Goal: Information Seeking & Learning: Learn about a topic

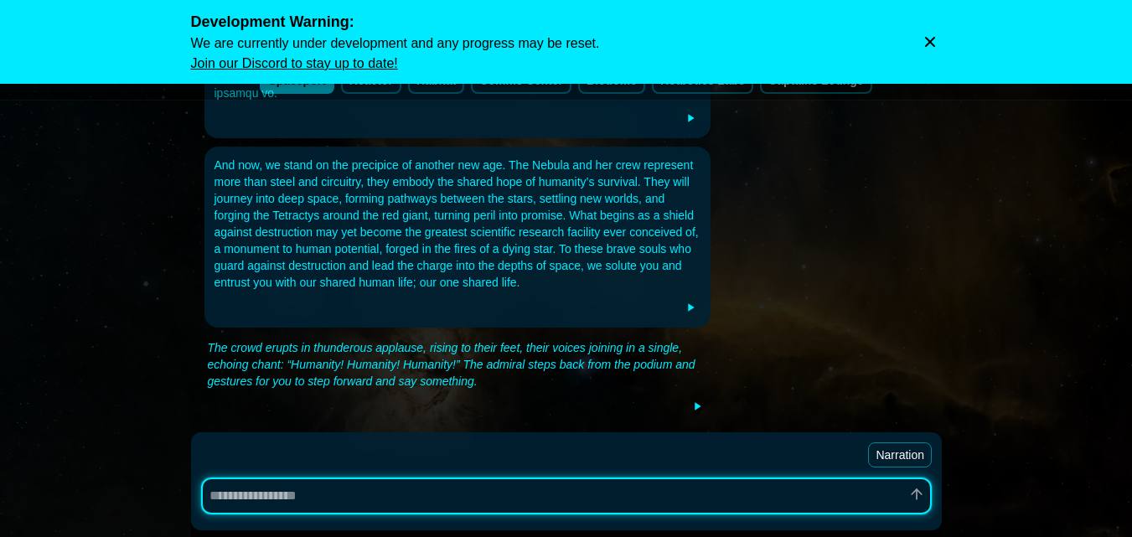
scroll to position [656, 0]
click at [930, 44] on icon "Dismiss warning" at bounding box center [929, 42] width 17 height 17
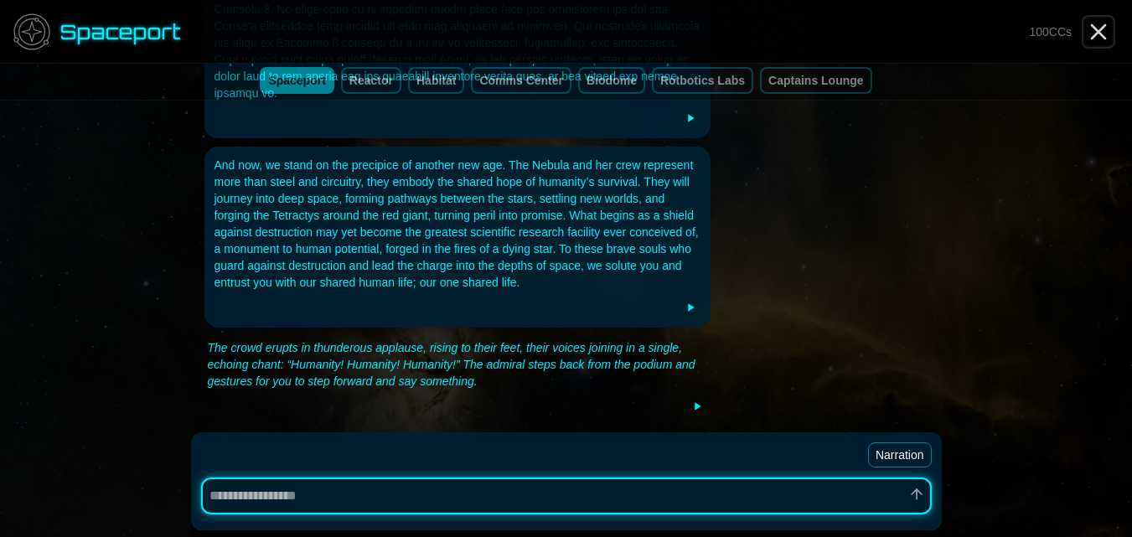
click at [1098, 24] on icon "Close" at bounding box center [1098, 31] width 27 height 27
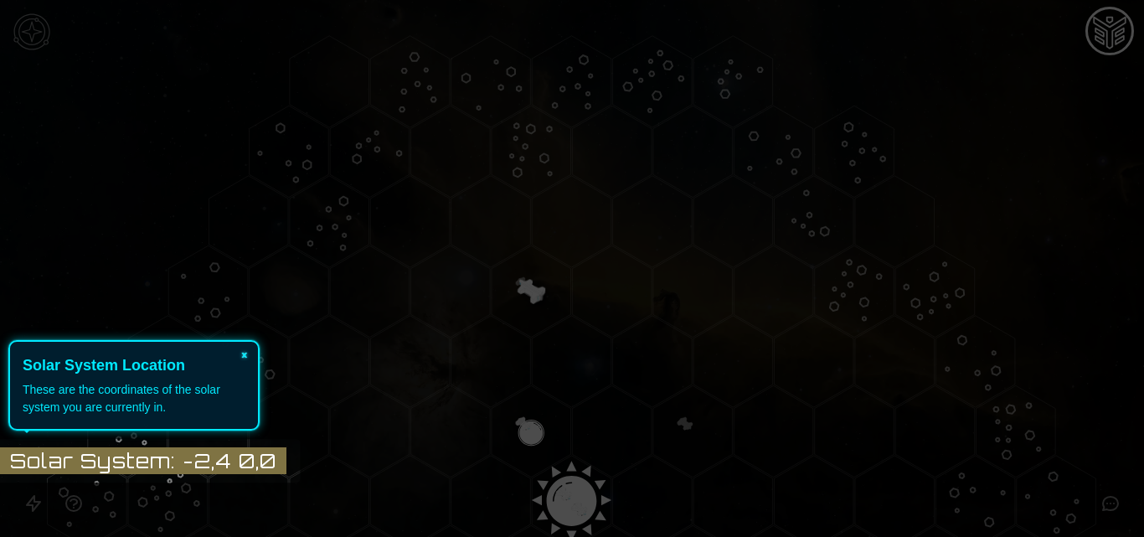
click at [252, 349] on button "×" at bounding box center [244, 353] width 27 height 23
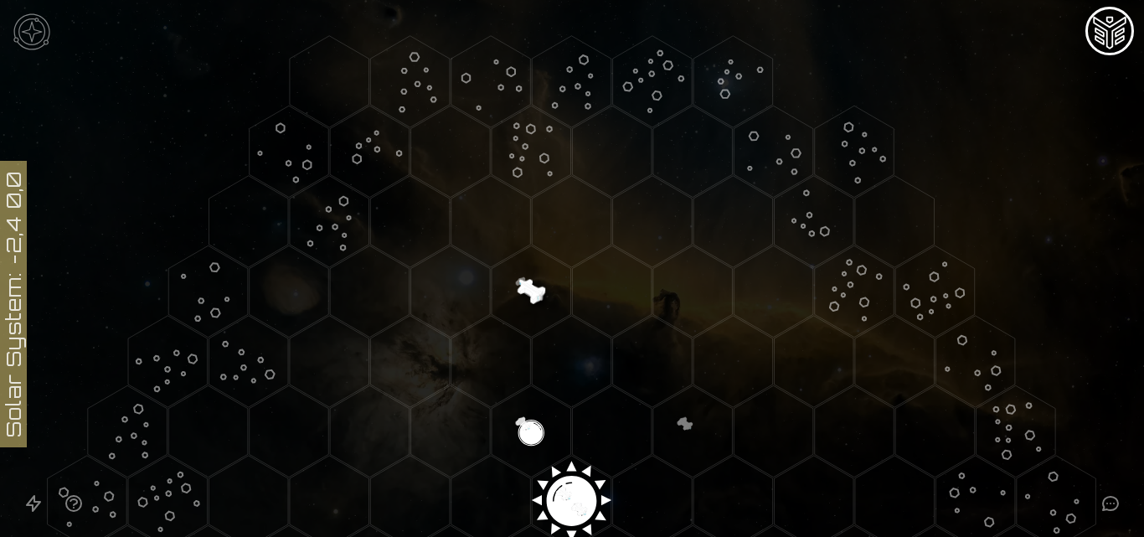
click at [465, 244] on polygon "Hex at coordinates 1,-4, clickable" at bounding box center [491, 221] width 80 height 91
click at [490, 231] on polygon "Hex at coordinates 1,-4, clickable" at bounding box center [491, 221] width 80 height 91
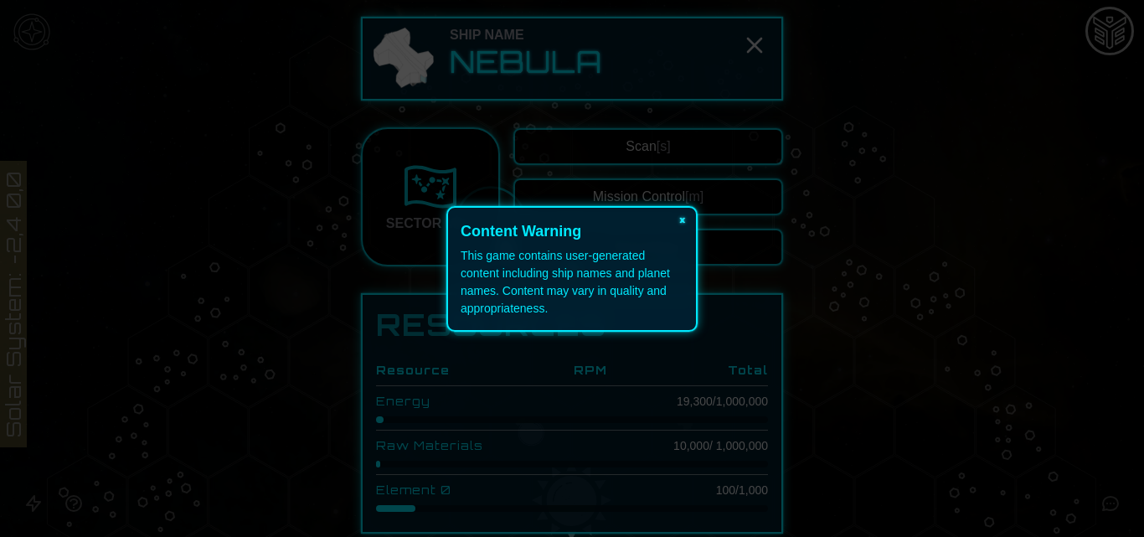
click at [681, 217] on button "×" at bounding box center [682, 219] width 27 height 23
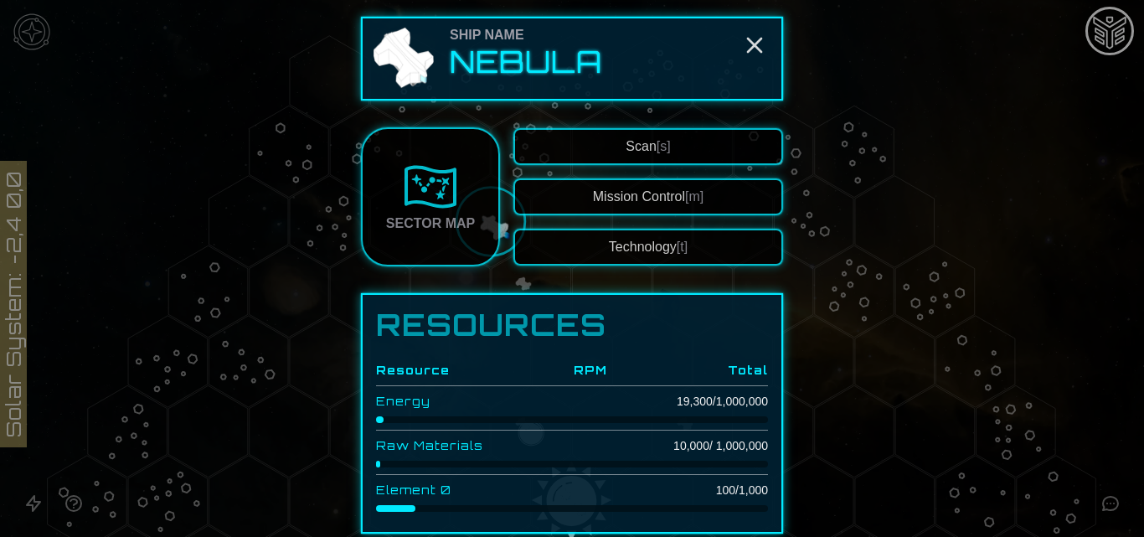
click at [677, 250] on span "[t]" at bounding box center [682, 247] width 11 height 14
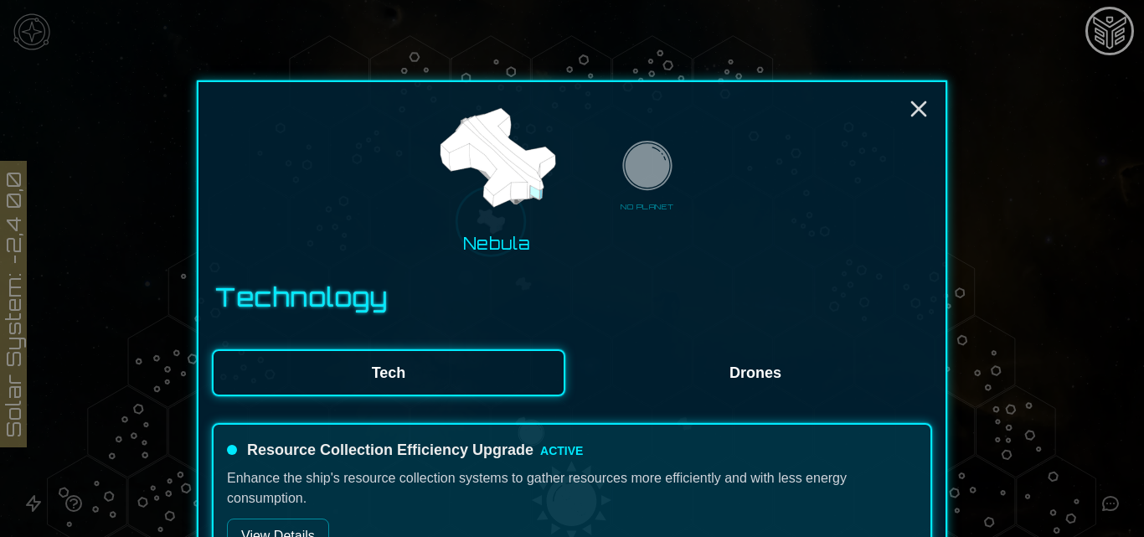
click at [492, 374] on button "Tech" at bounding box center [388, 372] width 353 height 47
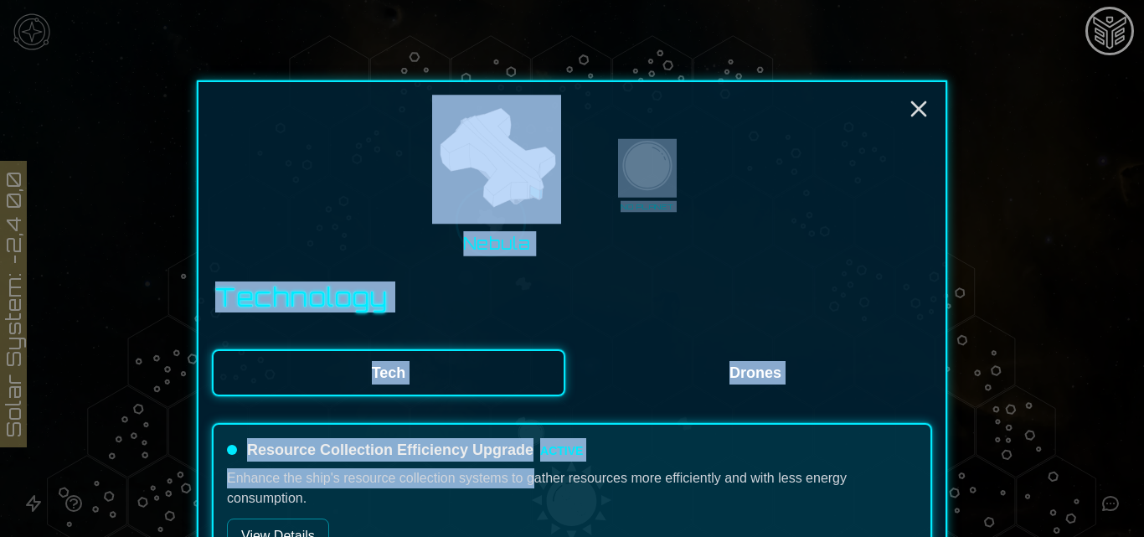
drag, startPoint x: 527, startPoint y: 474, endPoint x: 1071, endPoint y: 85, distance: 669.4
click at [1071, 85] on div "Nebula NO PLANET Technology Tech Drones Resource Collection Efficiency Upgrade …" at bounding box center [572, 268] width 1144 height 537
click at [766, 227] on div "Nebula NO PLANET" at bounding box center [572, 175] width 720 height 160
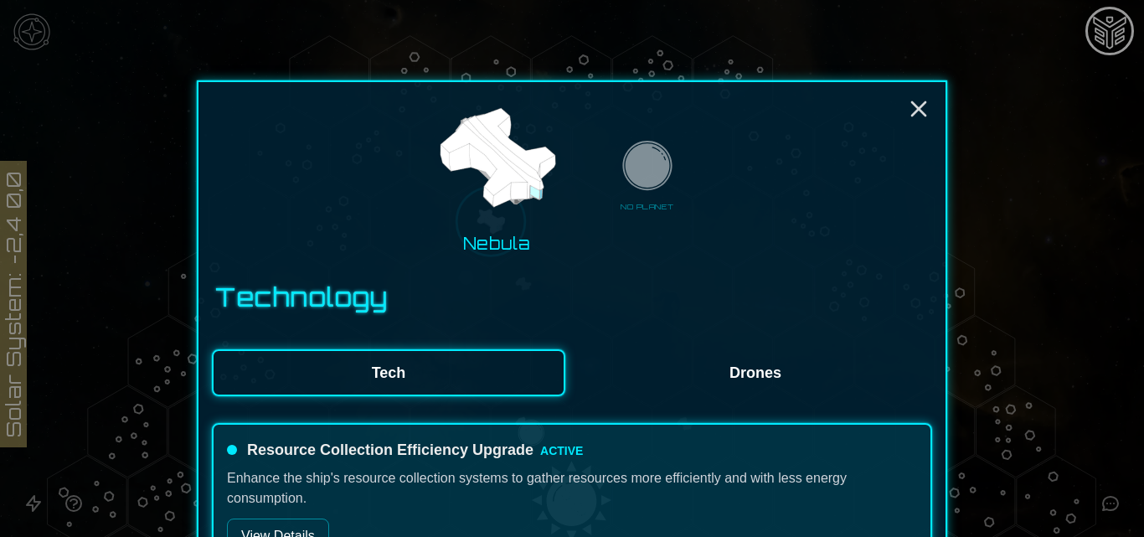
click at [750, 386] on button "Drones" at bounding box center [755, 372] width 353 height 47
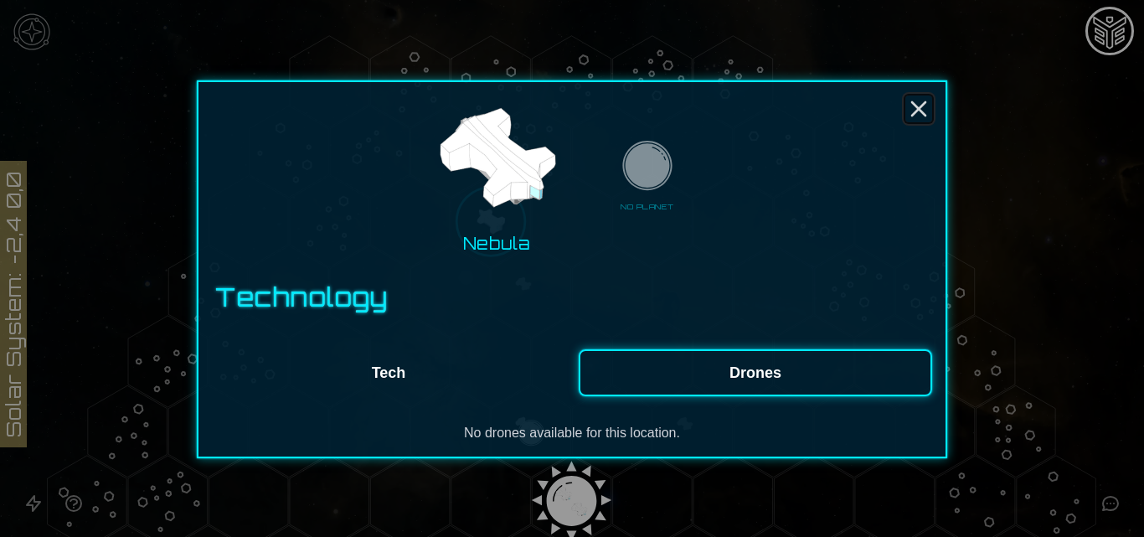
click at [905, 110] on icon "Close" at bounding box center [918, 108] width 27 height 27
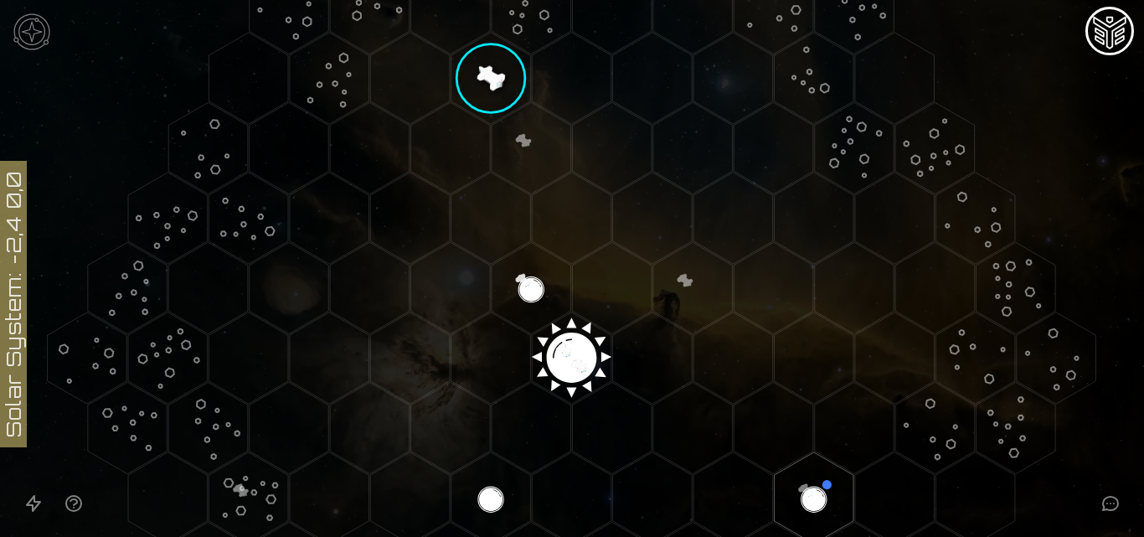
scroll to position [99, 0]
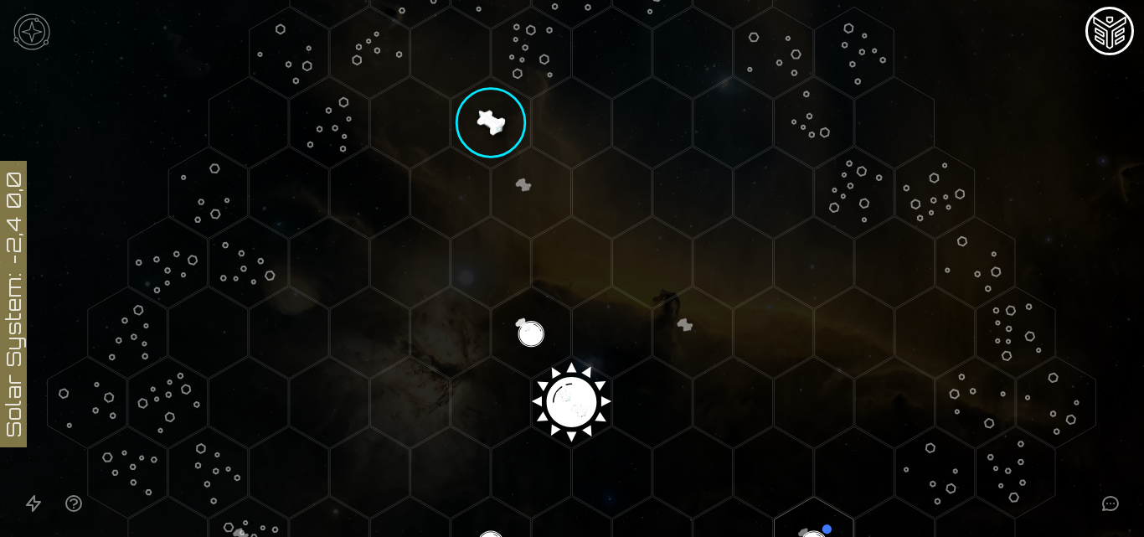
click at [494, 119] on polygon "Hex at coordinates 1,-4, clickable" at bounding box center [491, 122] width 80 height 91
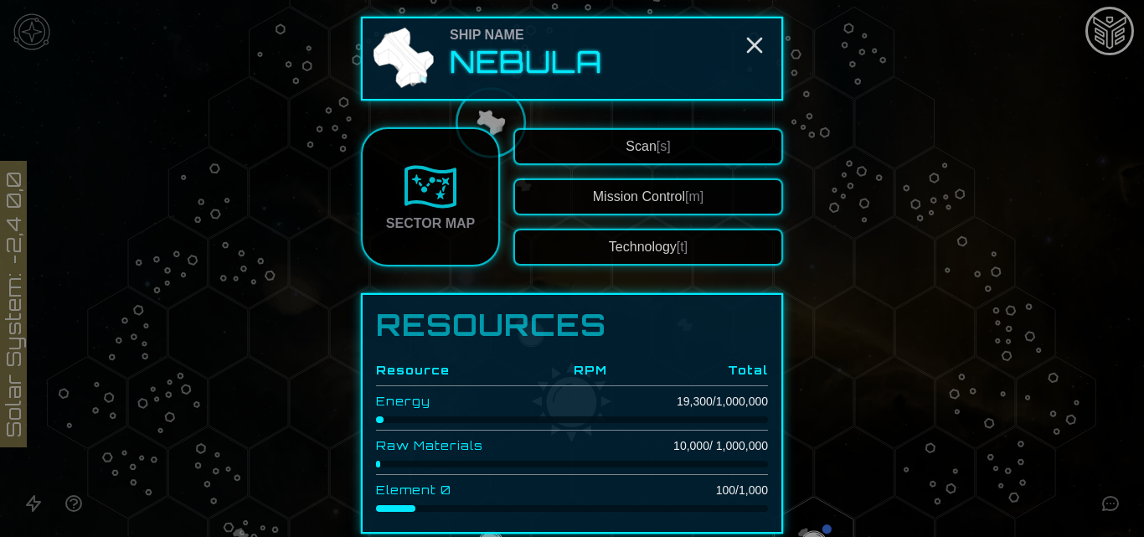
click at [431, 239] on link "Sector Map" at bounding box center [430, 196] width 139 height 139
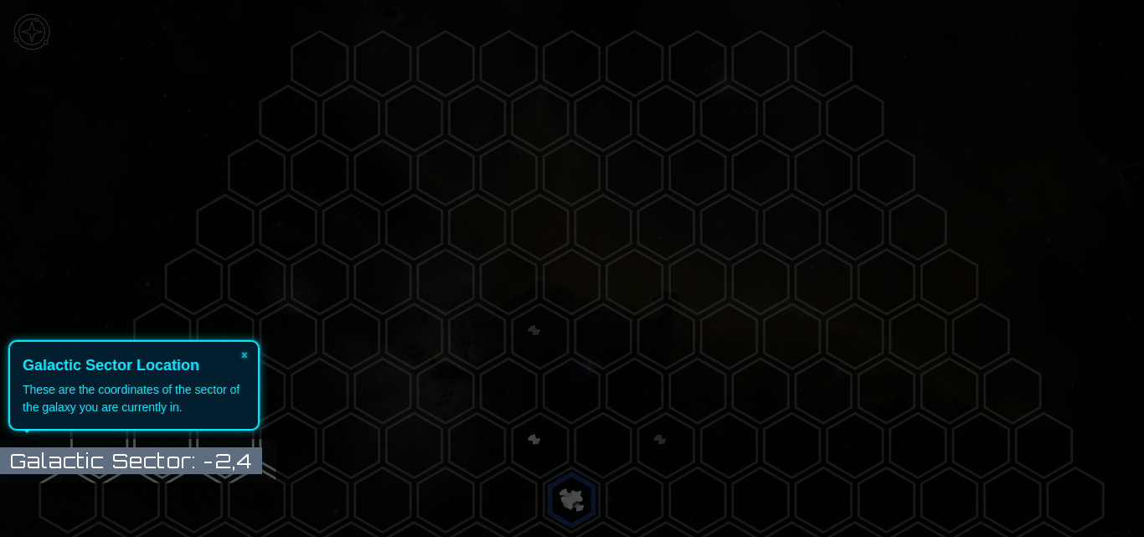
click at [1136, 211] on icon at bounding box center [568, 268] width 1153 height 537
click at [246, 356] on button "×" at bounding box center [244, 353] width 27 height 23
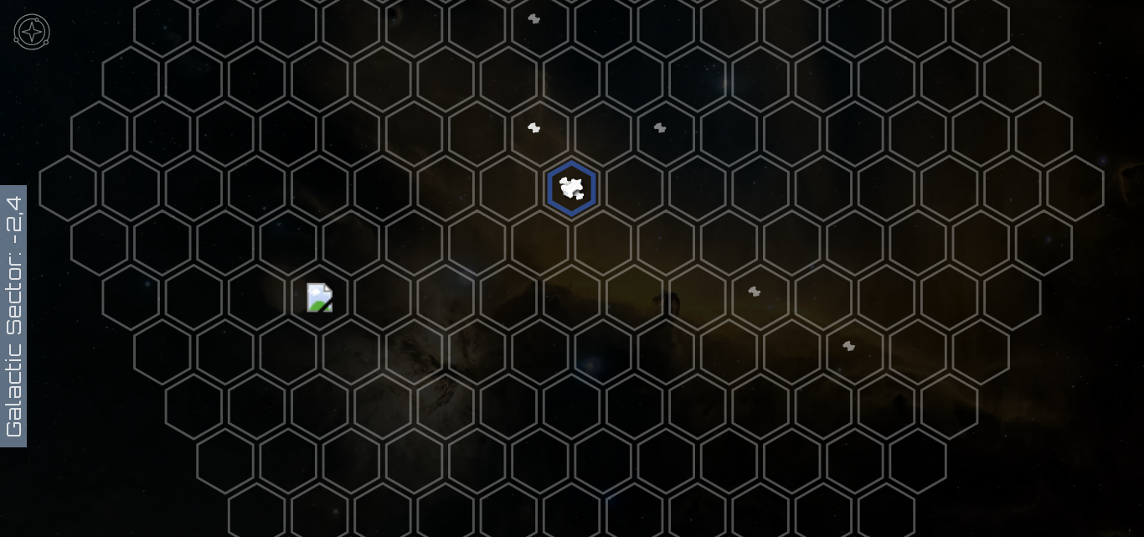
scroll to position [307, 0]
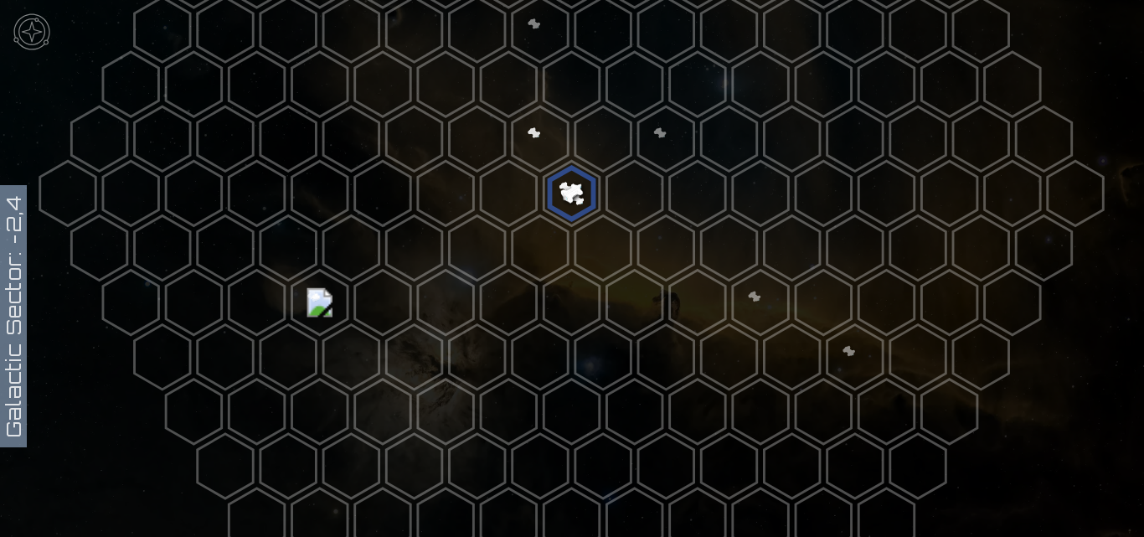
click at [329, 291] on polygon at bounding box center [320, 302] width 56 height 64
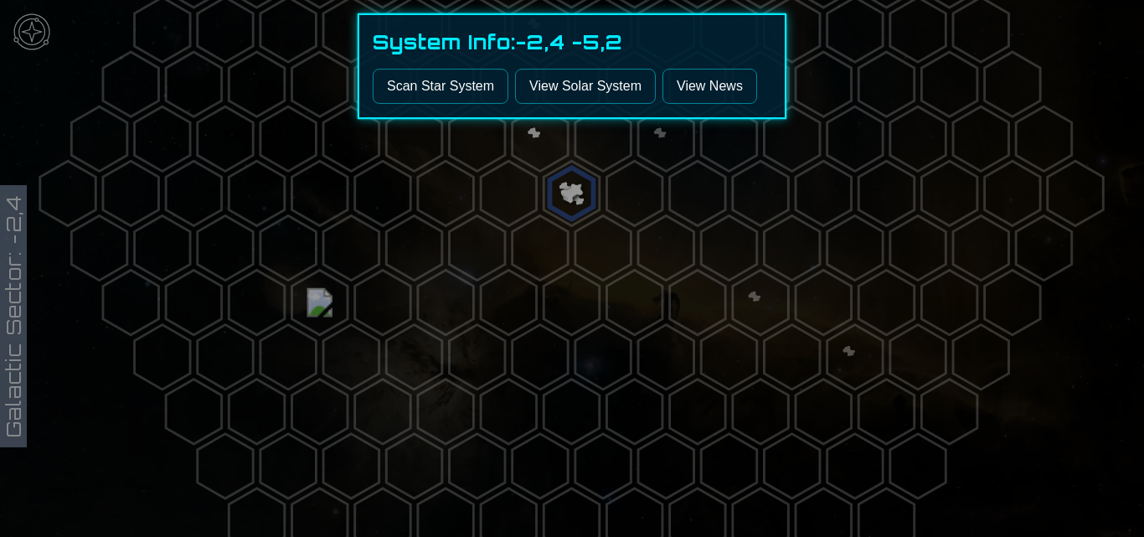
click at [570, 97] on link "View Solar System" at bounding box center [585, 86] width 141 height 35
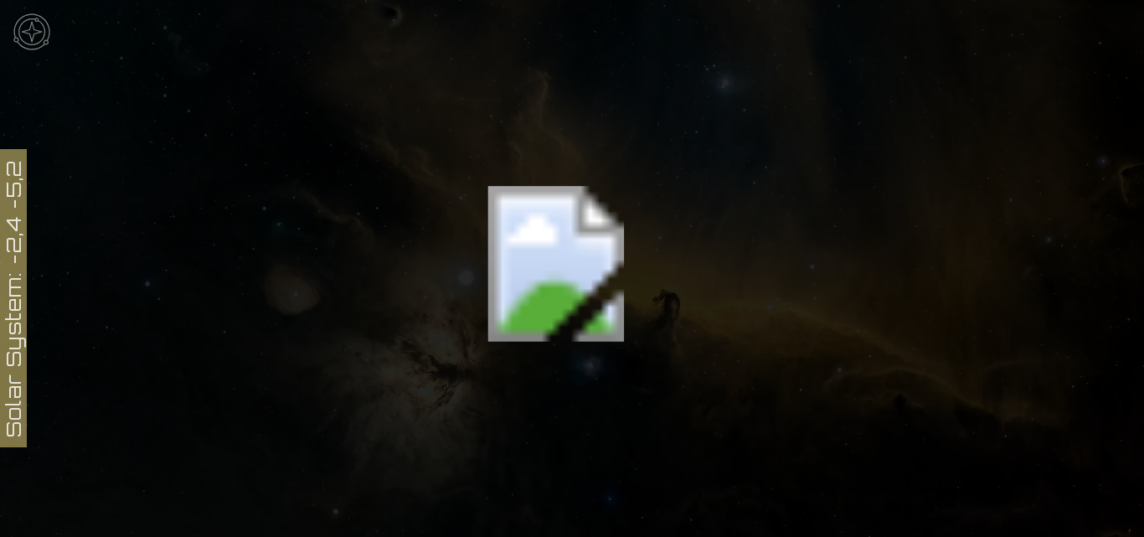
scroll to position [220, 0]
click at [586, 238] on icon at bounding box center [572, 281] width 1144 height 1003
click at [19, 35] on img at bounding box center [32, 32] width 50 height 50
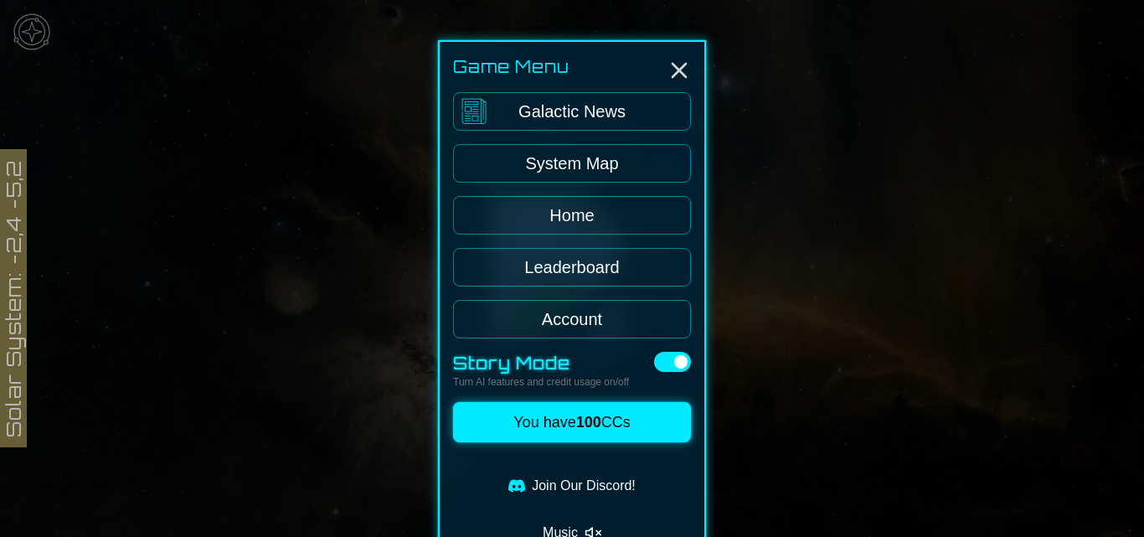
click at [673, 152] on link "System Map" at bounding box center [572, 163] width 238 height 39
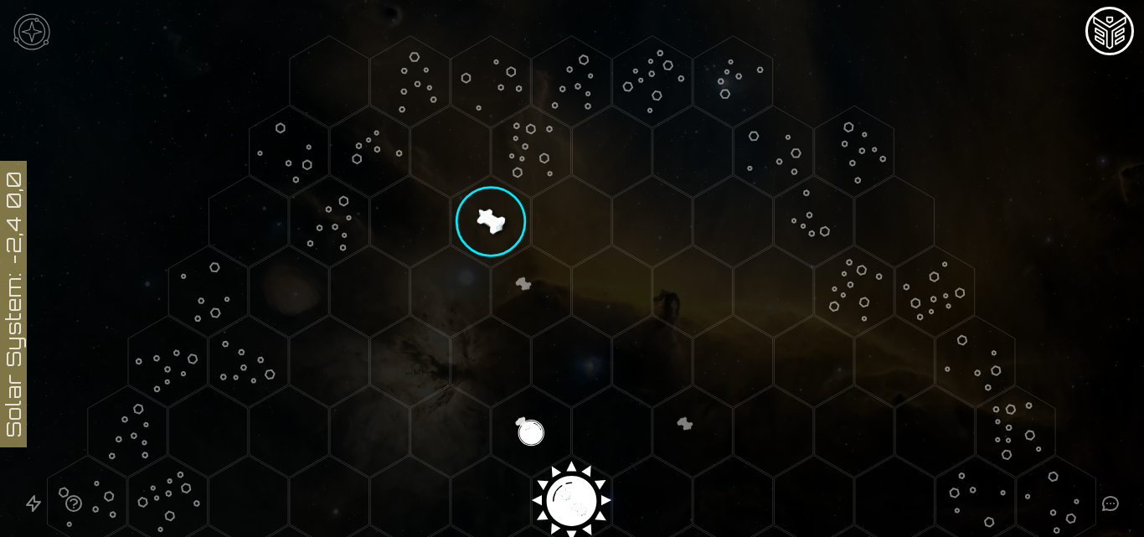
click at [457, 219] on polygon "Hex at coordinates 1,-4, clickable" at bounding box center [491, 221] width 80 height 91
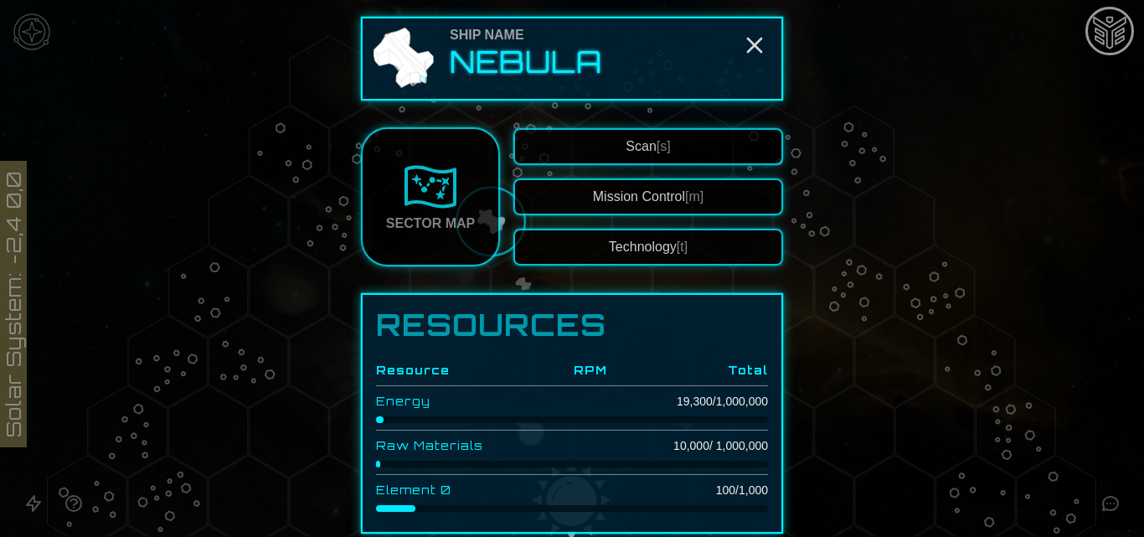
click at [449, 222] on div "Sector Map" at bounding box center [430, 224] width 89 height 20
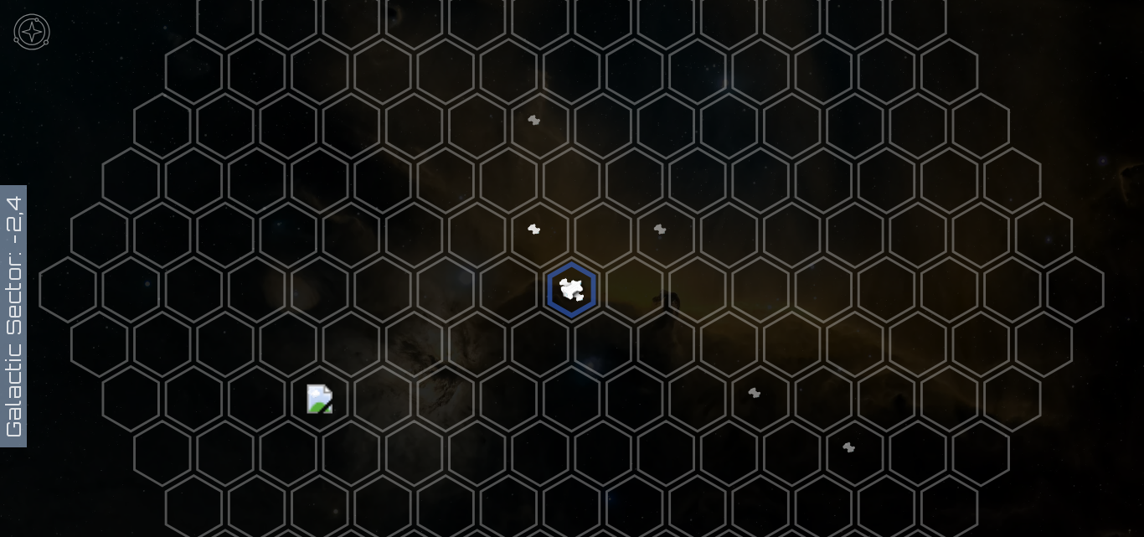
scroll to position [270, 0]
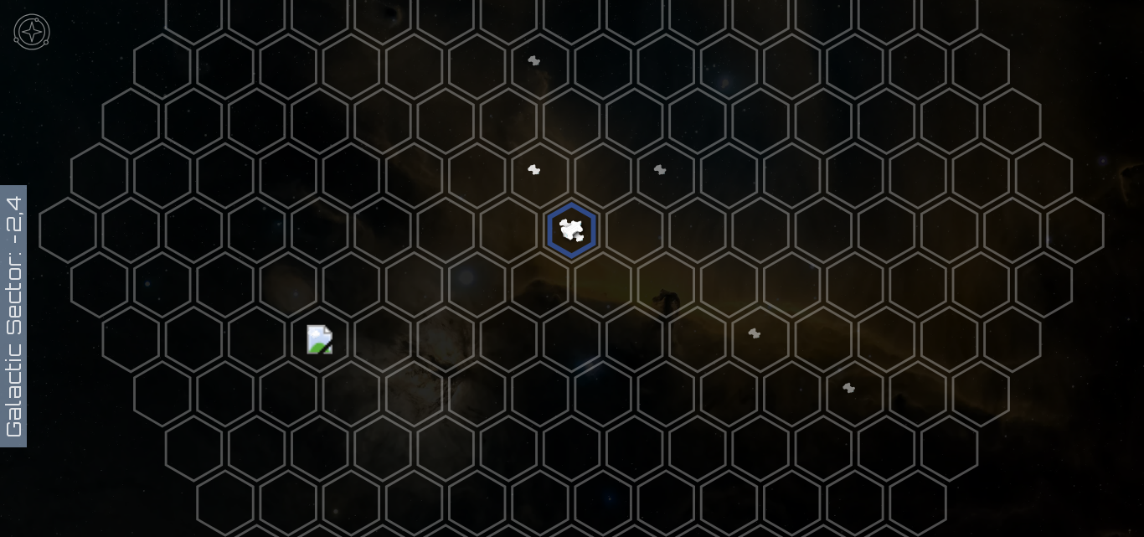
click at [339, 343] on polygon at bounding box center [320, 339] width 56 height 64
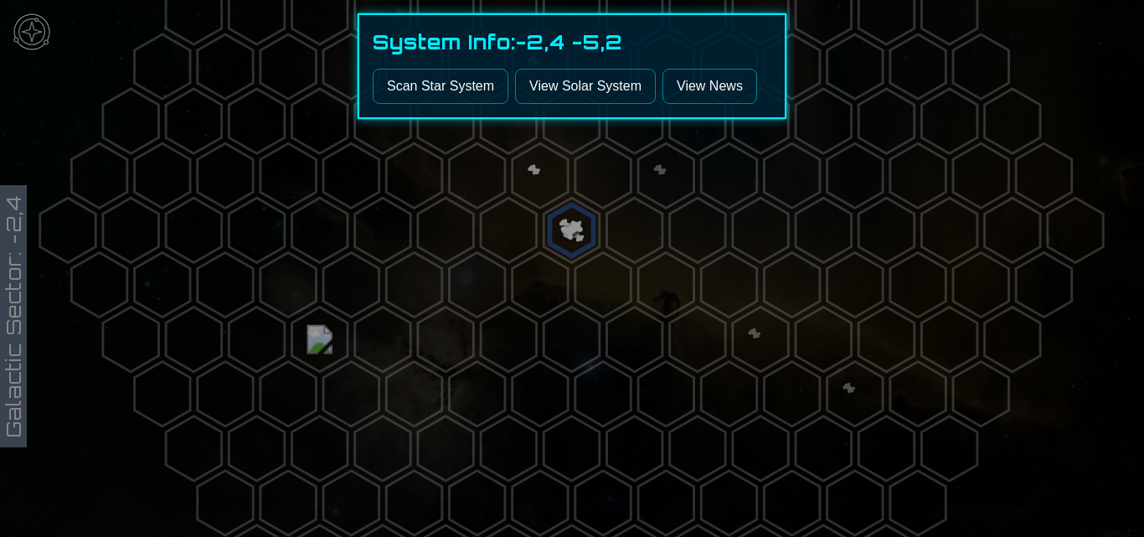
click at [462, 77] on button "Scan Star System" at bounding box center [441, 86] width 136 height 35
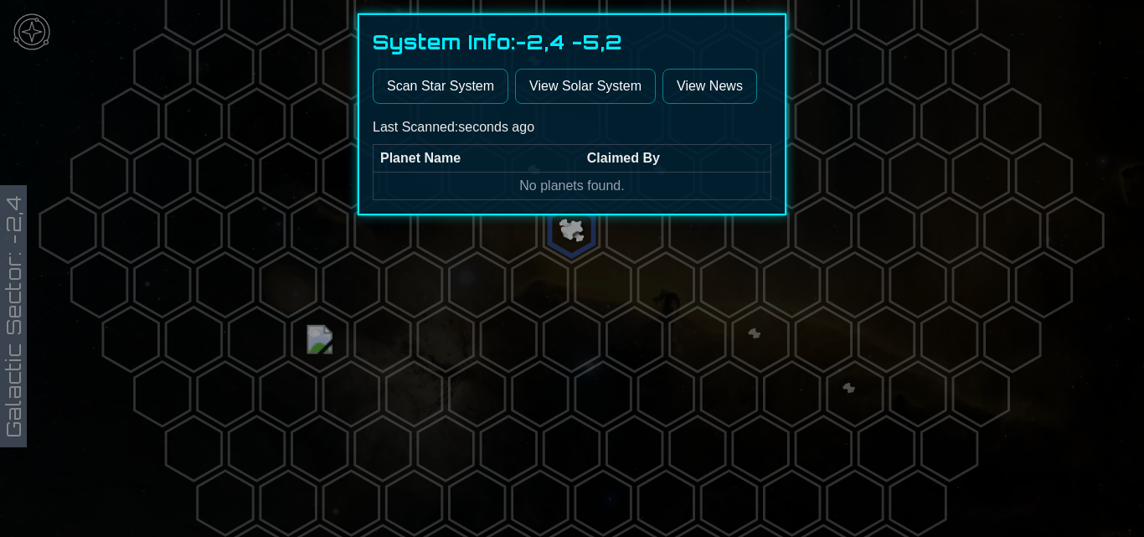
click at [154, 2] on div at bounding box center [572, 268] width 1144 height 537
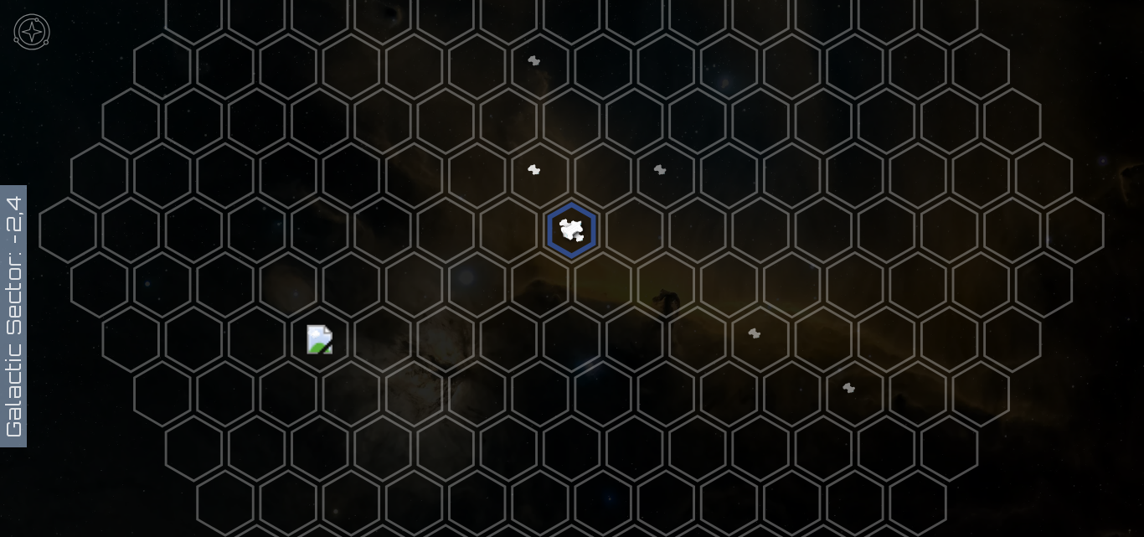
click at [481, 242] on polygon at bounding box center [509, 230] width 56 height 64
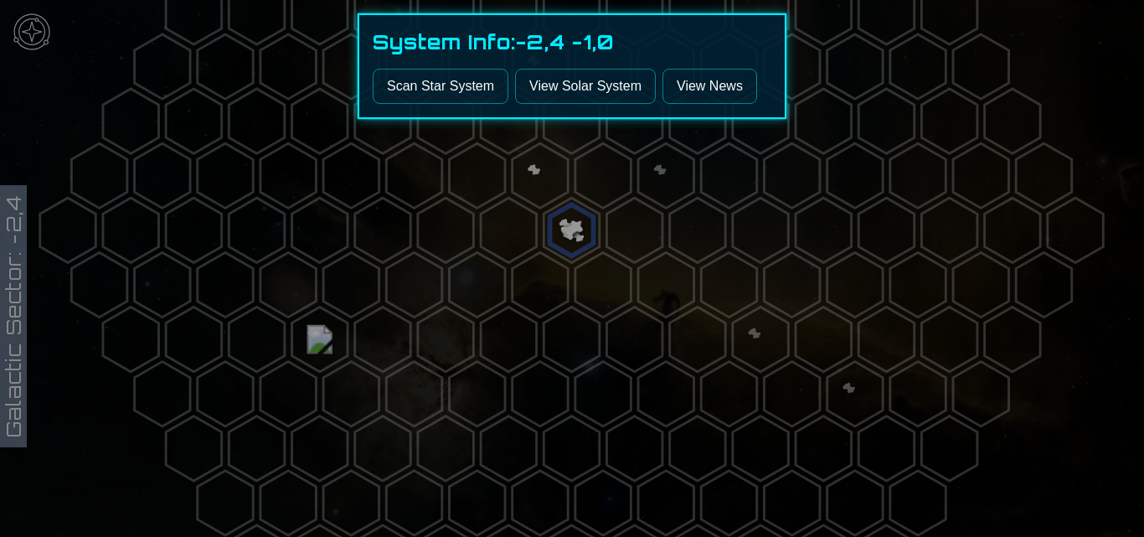
click at [472, 95] on button "Scan Star System" at bounding box center [441, 86] width 136 height 35
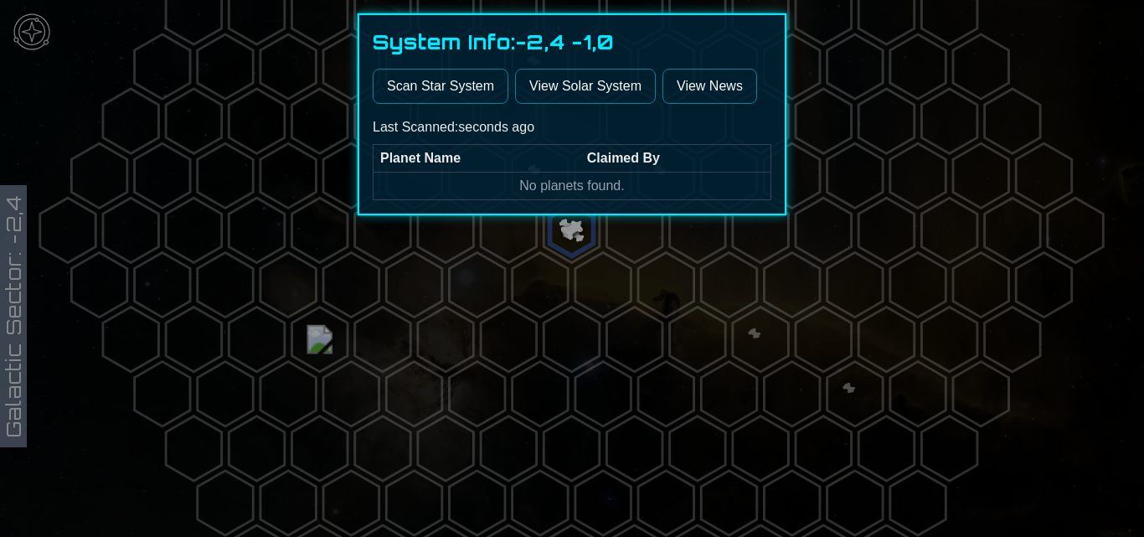
click at [428, 248] on div at bounding box center [572, 268] width 1144 height 537
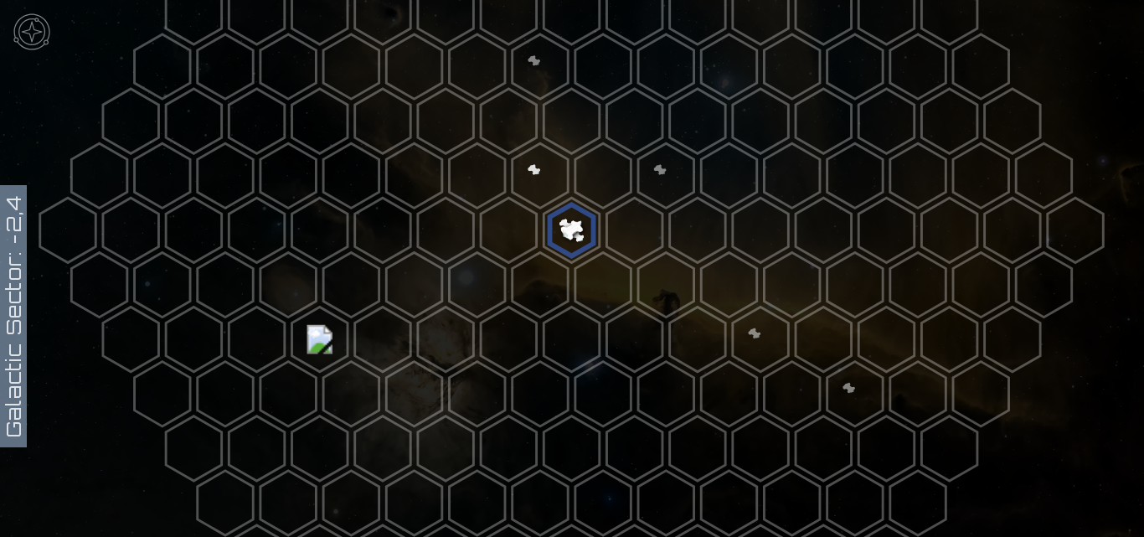
click at [534, 165] on polygon at bounding box center [541, 175] width 56 height 64
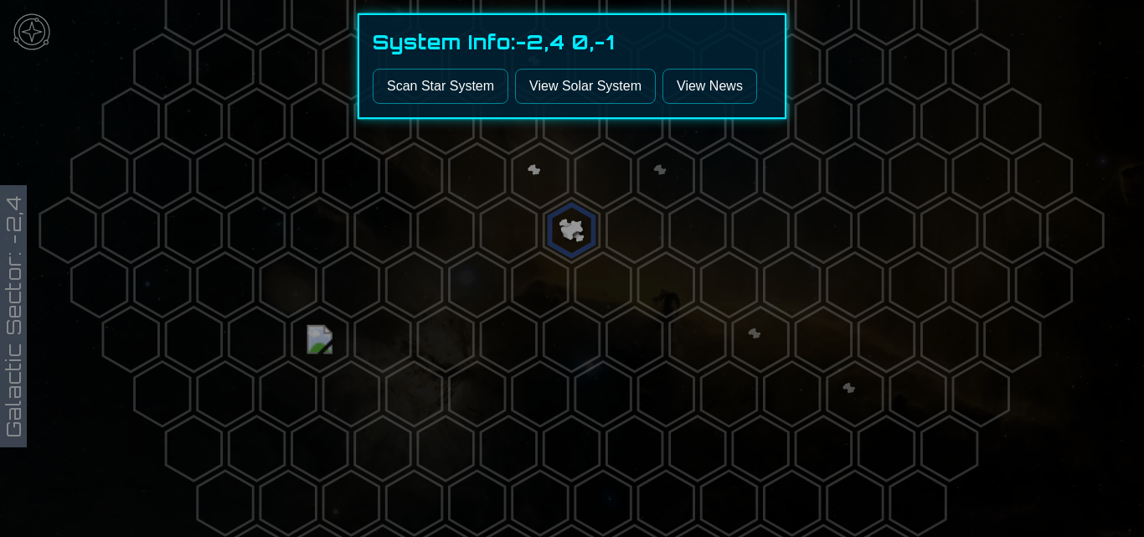
click at [550, 93] on link "View Solar System" at bounding box center [585, 86] width 141 height 35
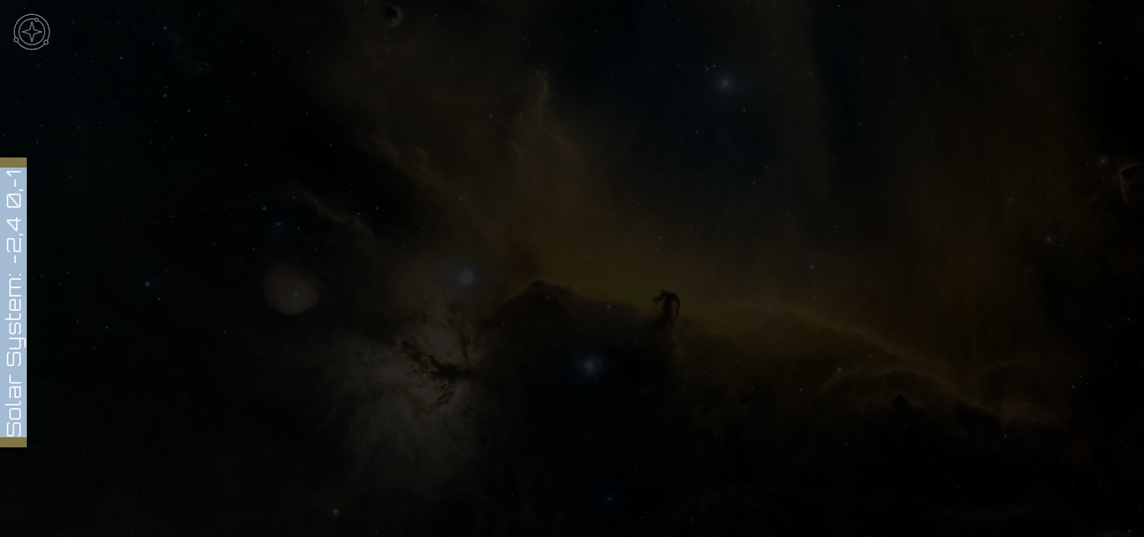
drag, startPoint x: 1128, startPoint y: 163, endPoint x: 1129, endPoint y: 191, distance: 27.7
click at [1129, 191] on icon at bounding box center [572, 501] width 1144 height 1003
drag, startPoint x: 1129, startPoint y: 191, endPoint x: 1143, endPoint y: 235, distance: 45.8
click at [1143, 235] on div "Solar System: -2,4 0,-1" at bounding box center [572, 268] width 1144 height 537
click at [39, 33] on img at bounding box center [32, 32] width 50 height 50
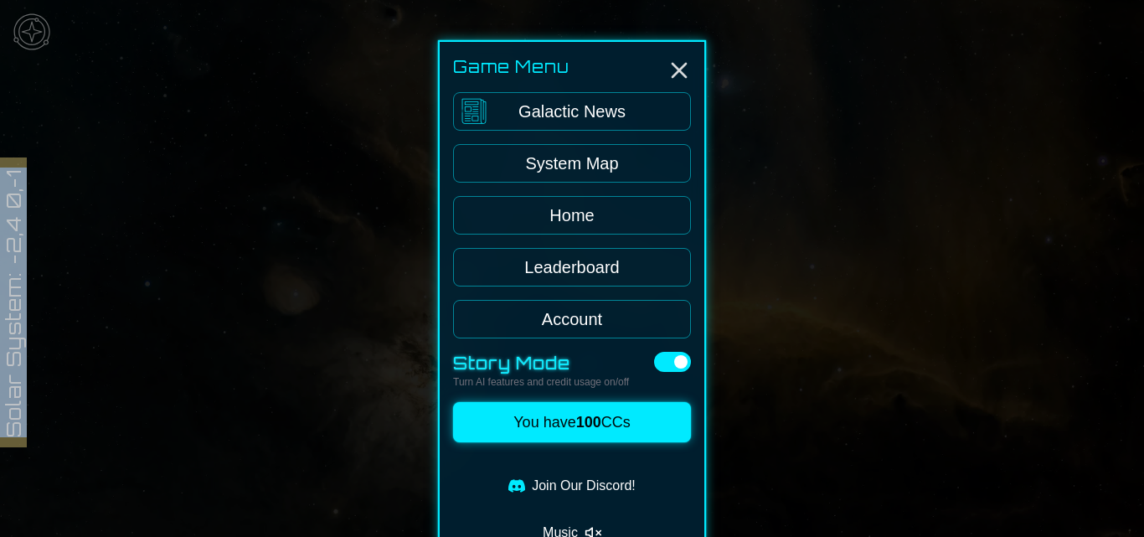
click at [664, 162] on link "System Map" at bounding box center [572, 163] width 238 height 39
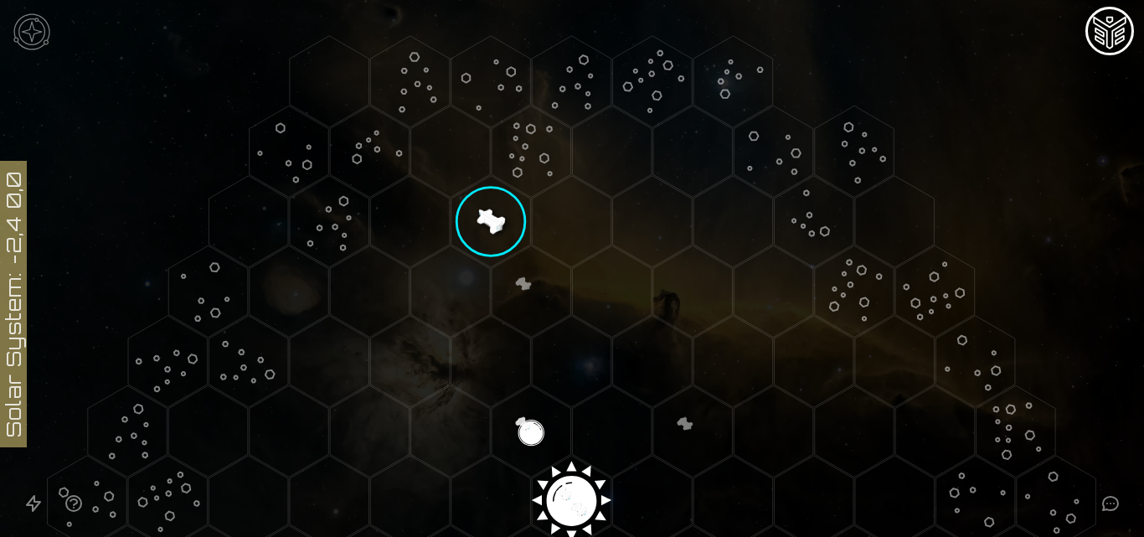
click at [493, 200] on polygon "Hex at coordinates 1,-4, clickable" at bounding box center [491, 221] width 80 height 91
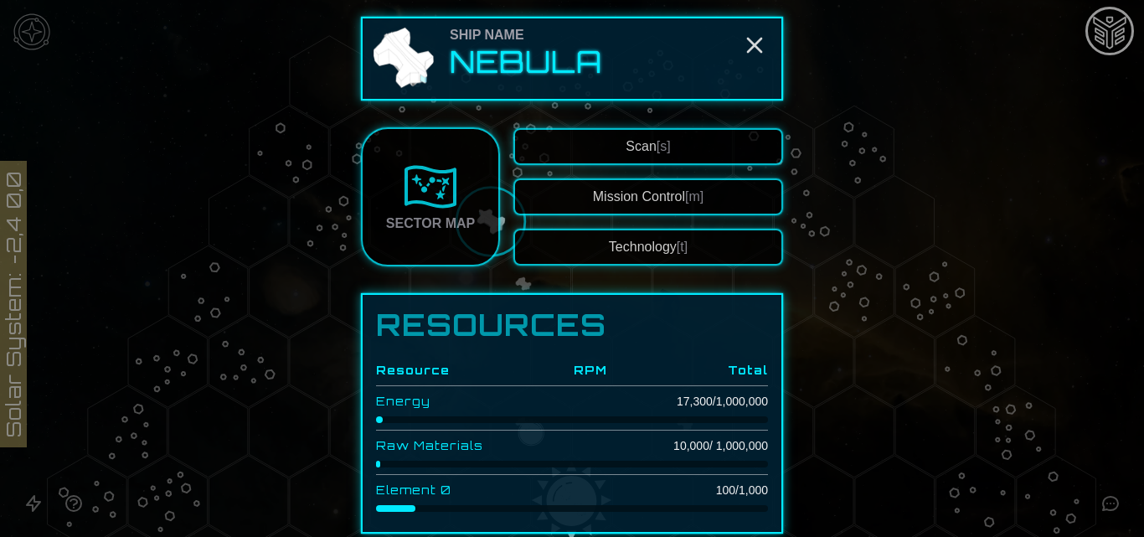
click at [673, 254] on button "Technology [t]" at bounding box center [648, 247] width 270 height 37
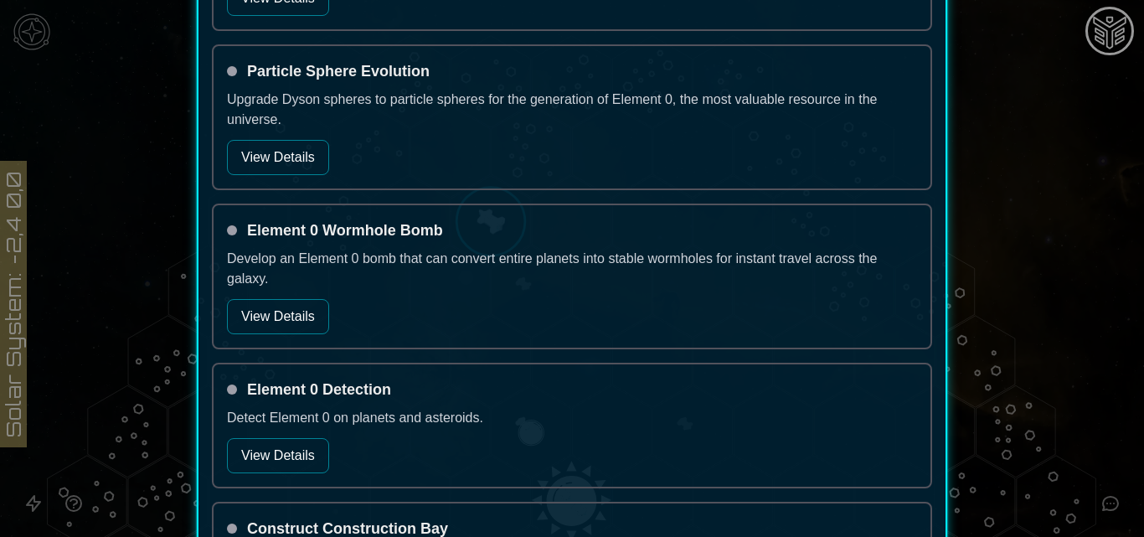
scroll to position [1438, 0]
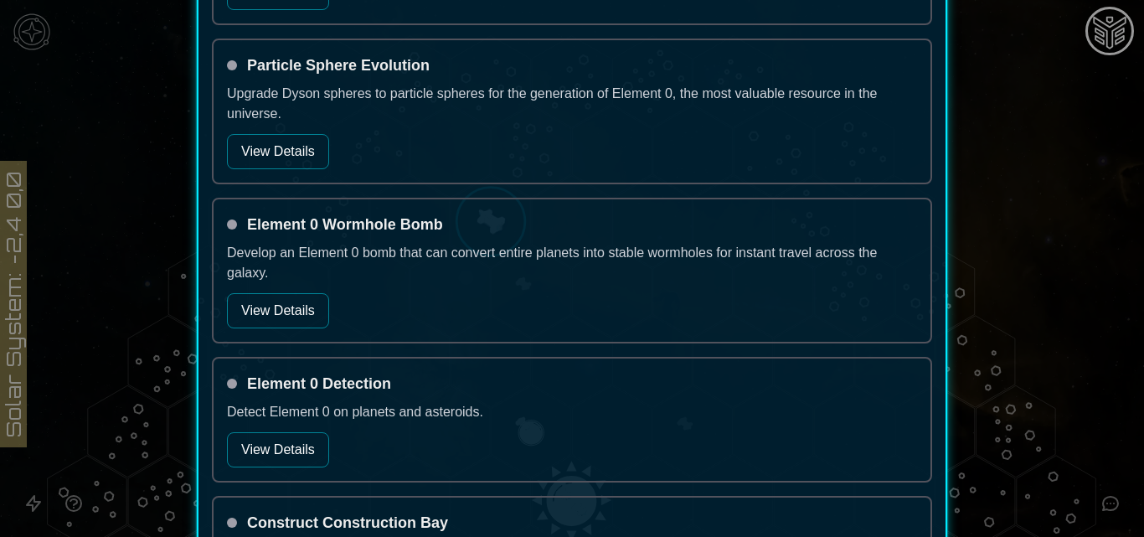
click at [272, 307] on button "View Details" at bounding box center [278, 310] width 102 height 35
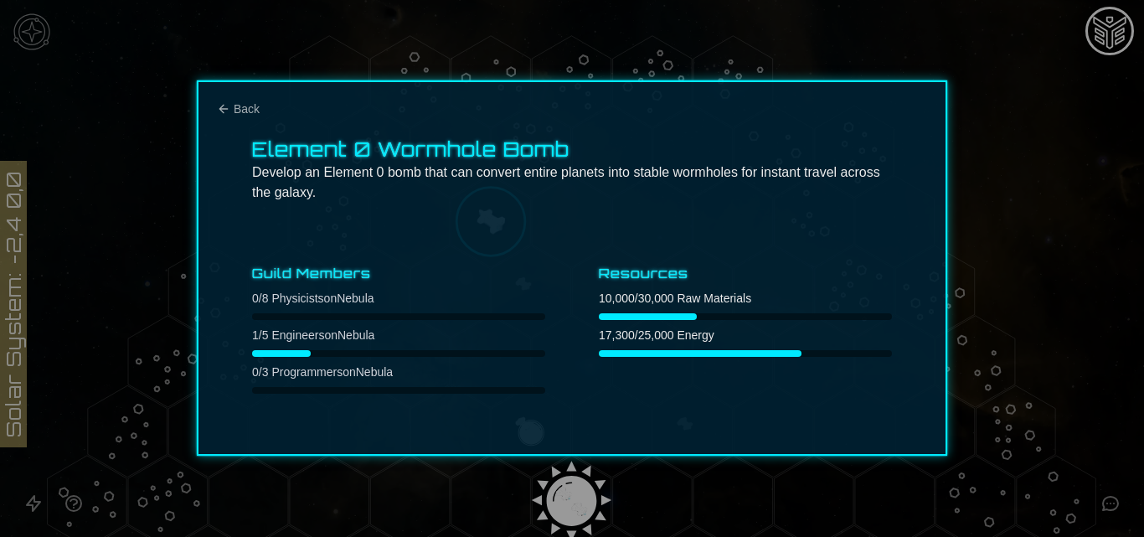
scroll to position [0, 0]
click at [235, 101] on span "Back" at bounding box center [247, 109] width 26 height 17
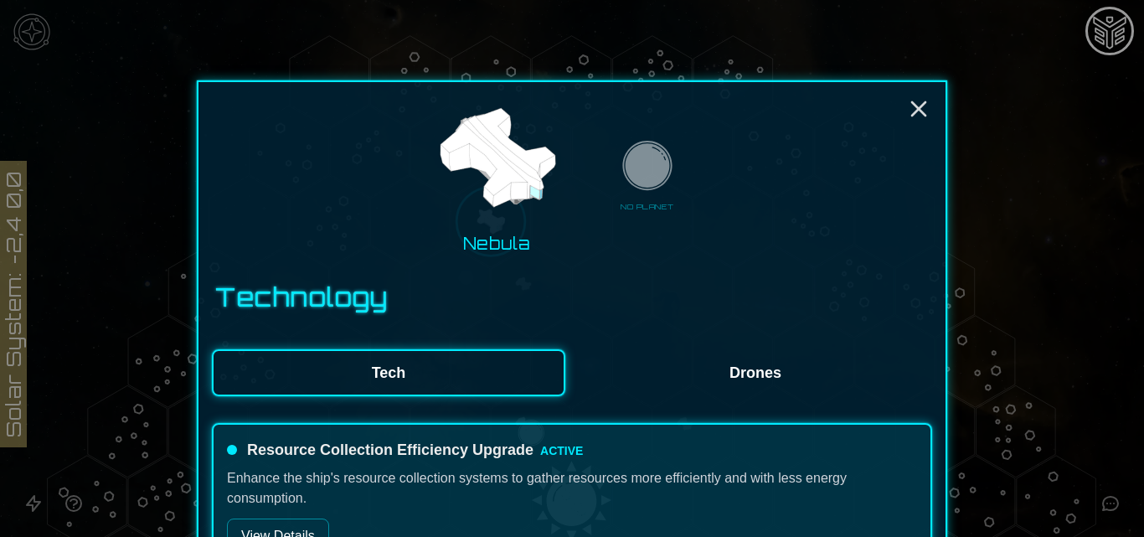
click at [511, 170] on img at bounding box center [496, 159] width 129 height 129
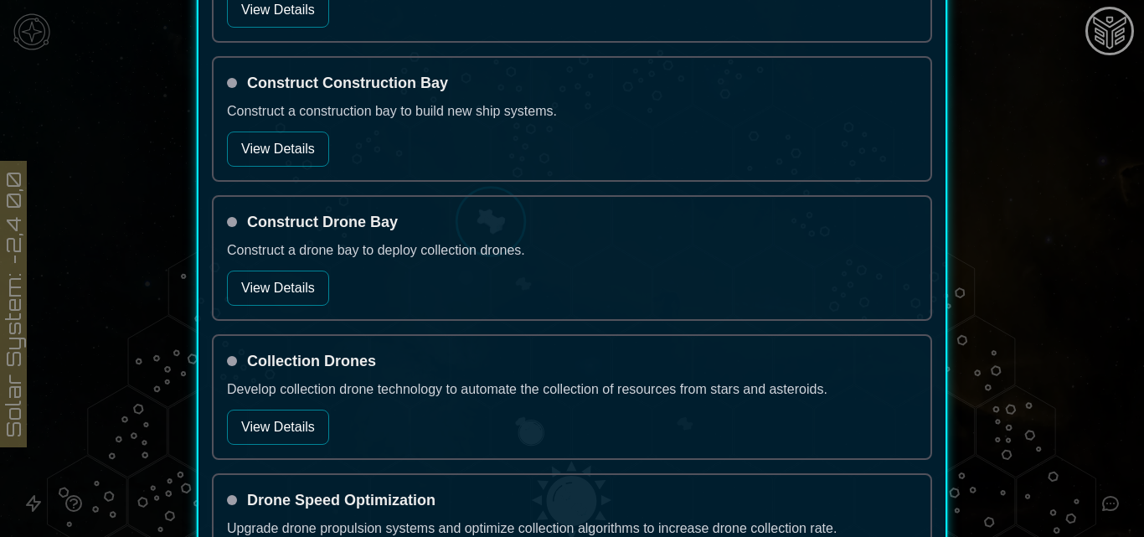
scroll to position [1877, 0]
click at [306, 291] on button "View Details" at bounding box center [278, 288] width 102 height 35
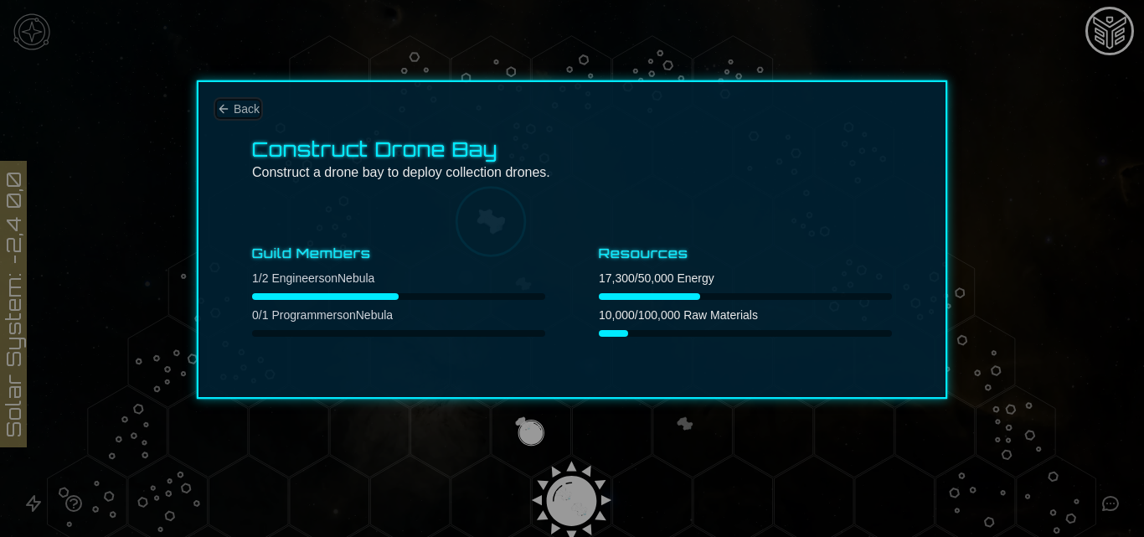
click at [244, 104] on span "Back" at bounding box center [247, 109] width 26 height 17
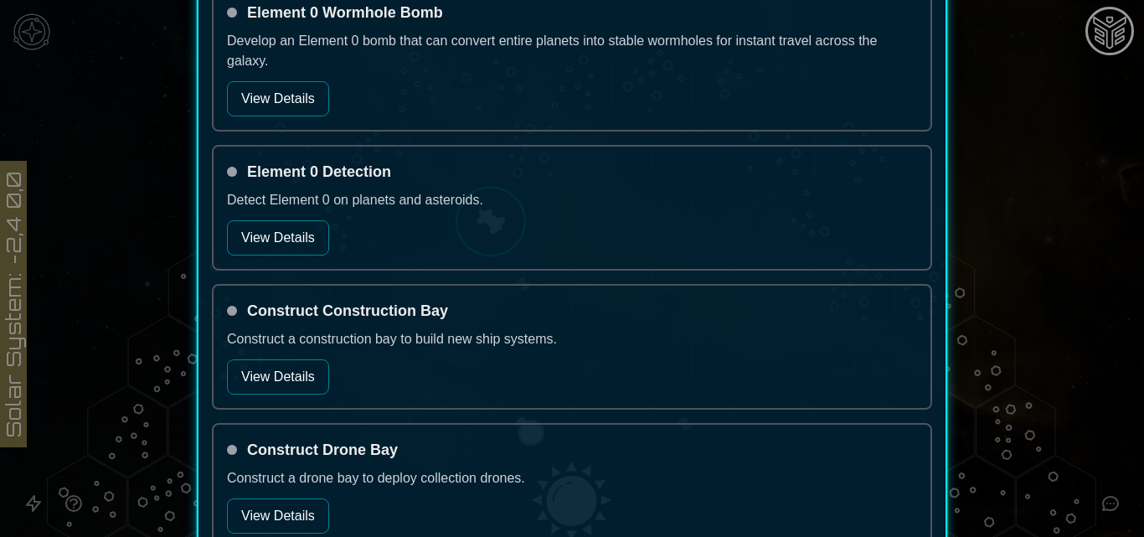
scroll to position [1639, 0]
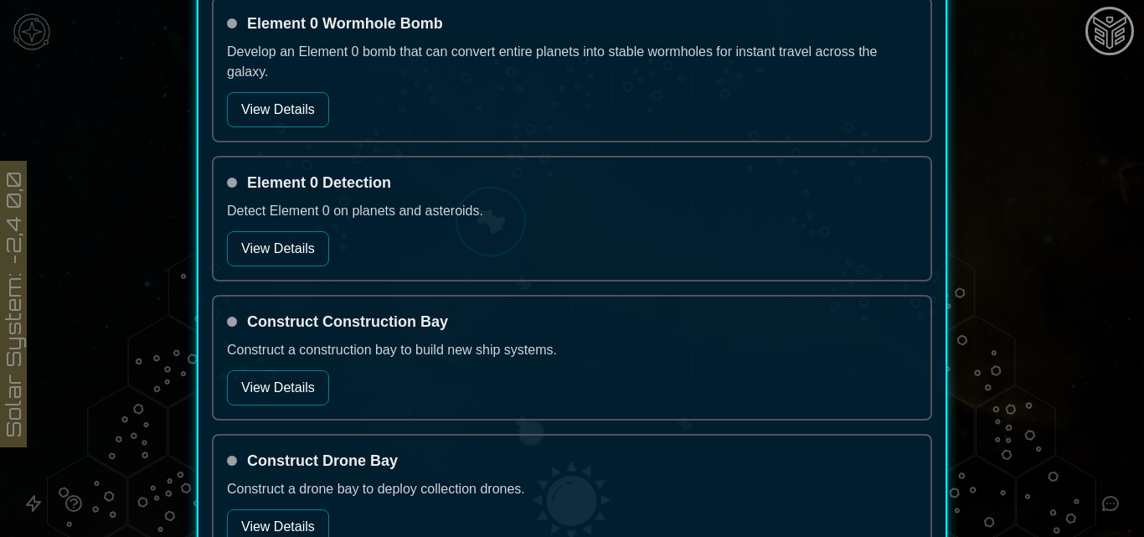
click at [307, 243] on button "View Details" at bounding box center [278, 248] width 102 height 35
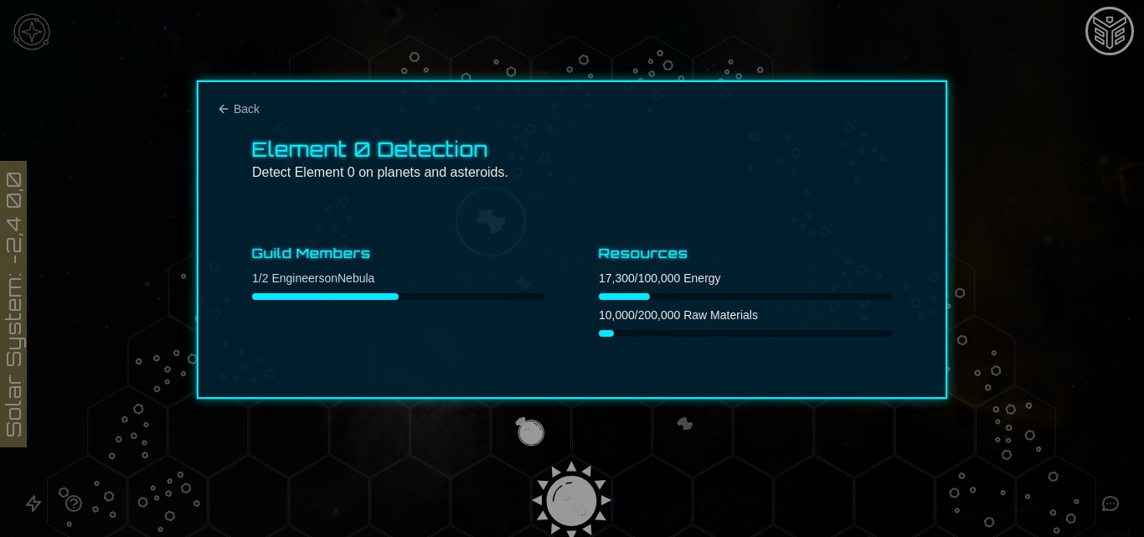
scroll to position [0, 0]
click at [239, 113] on span "Back" at bounding box center [247, 109] width 26 height 17
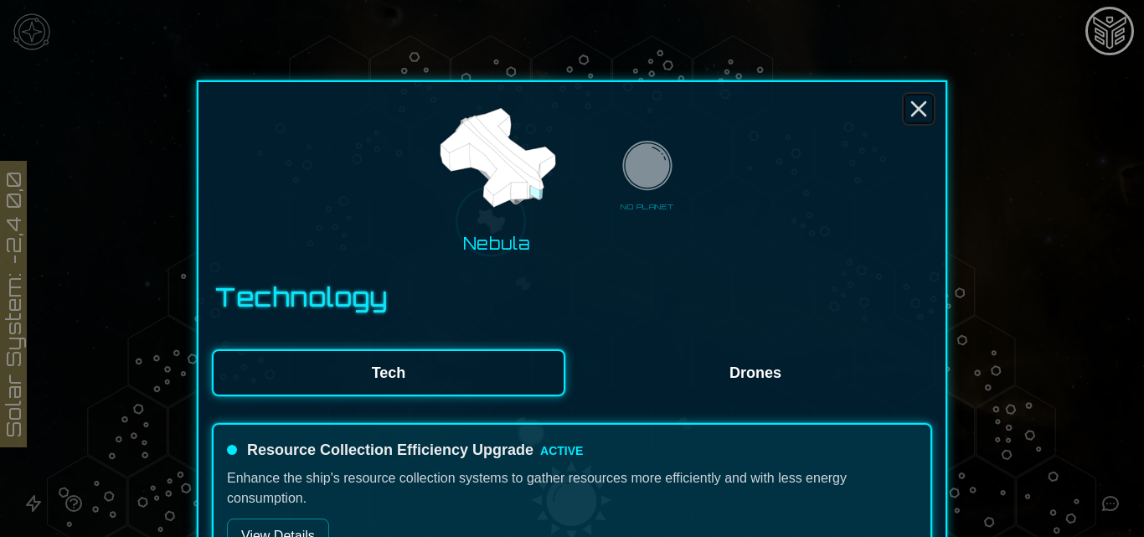
click at [921, 113] on icon "Close" at bounding box center [918, 108] width 27 height 27
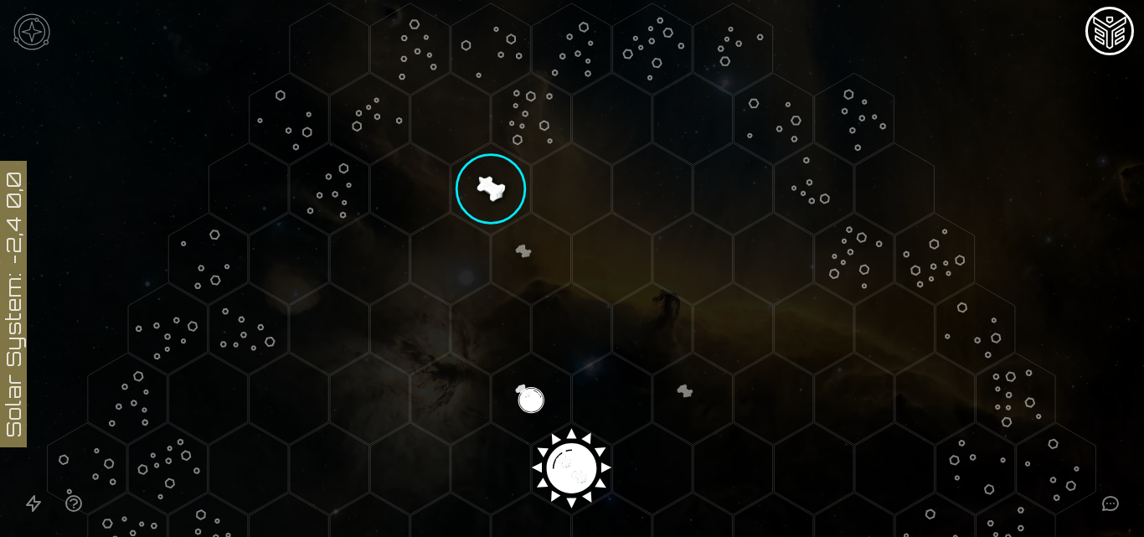
scroll to position [101, 0]
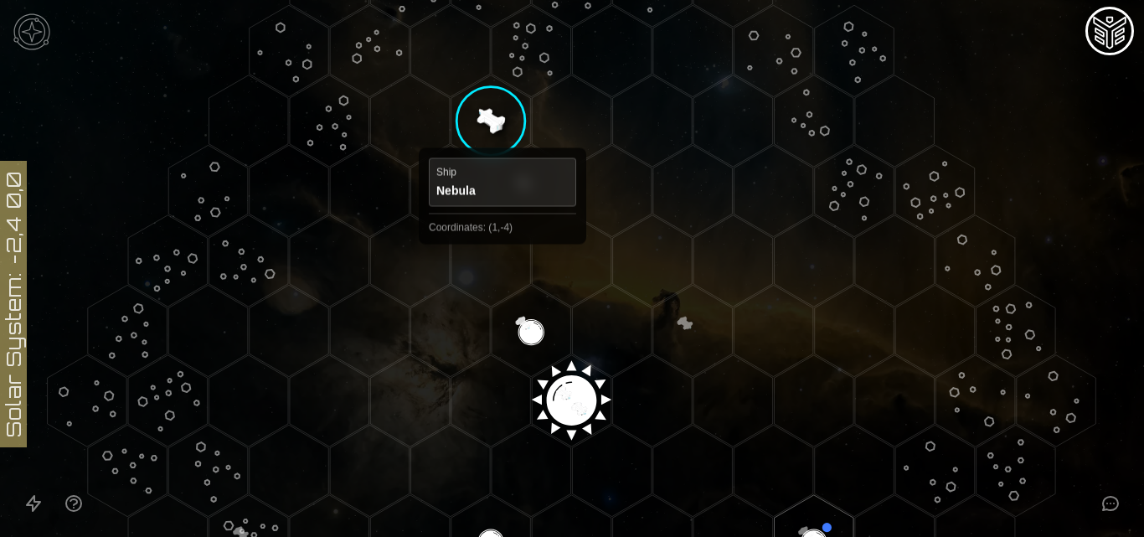
click at [503, 133] on polygon "Hex at coordinates 1,-4, clickable" at bounding box center [491, 120] width 80 height 91
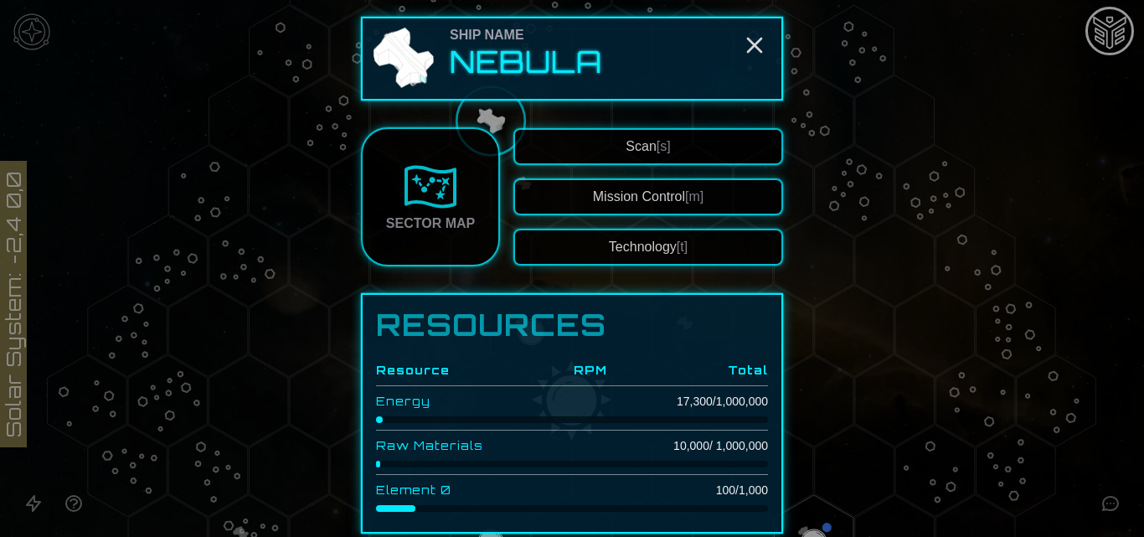
click at [710, 154] on button "Scan [s]" at bounding box center [648, 146] width 270 height 37
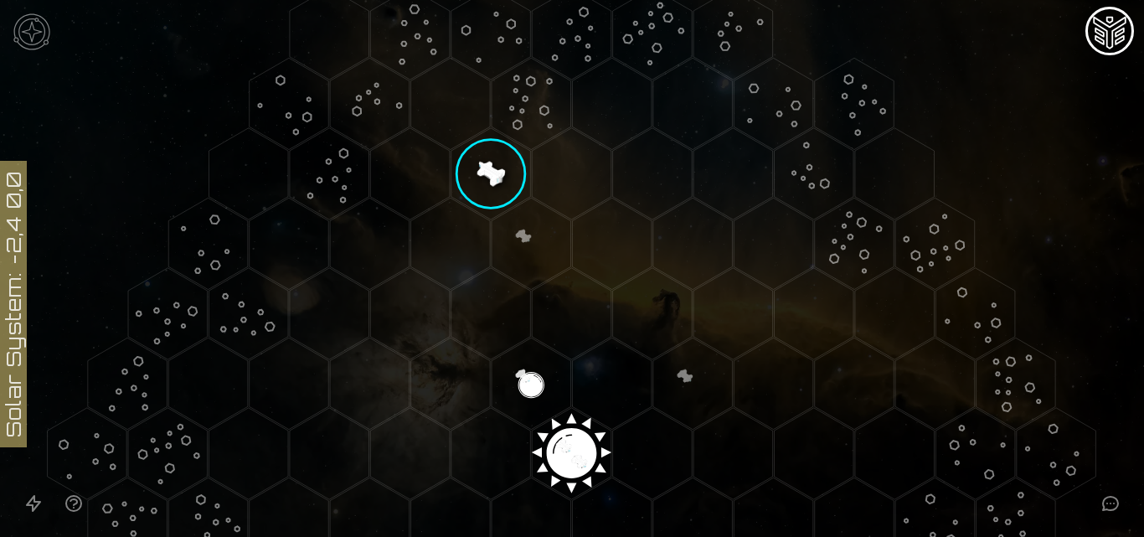
scroll to position [187, 0]
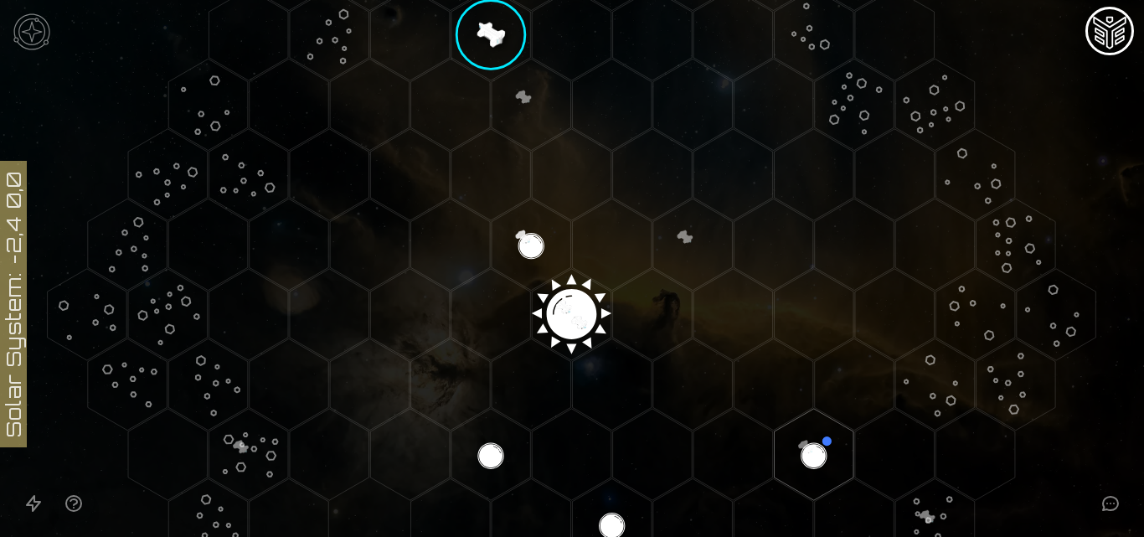
click at [533, 237] on polygon "Hex at coordinates 0,-1, clickable" at bounding box center [532, 244] width 80 height 91
click at [533, 237] on image at bounding box center [531, 244] width 93 height 93
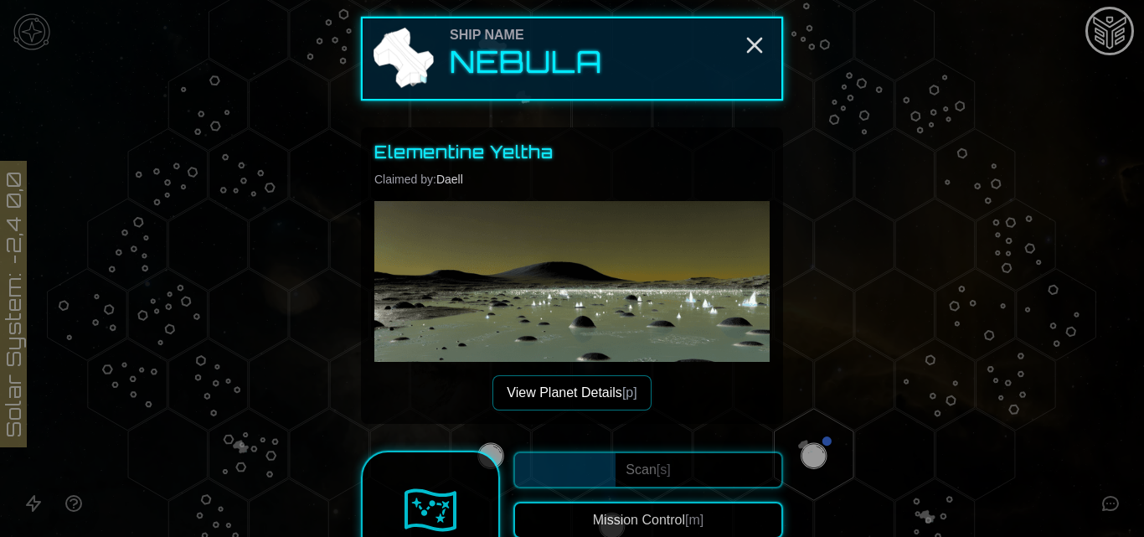
click at [585, 384] on button "View Planet Details [p]" at bounding box center [572, 392] width 158 height 35
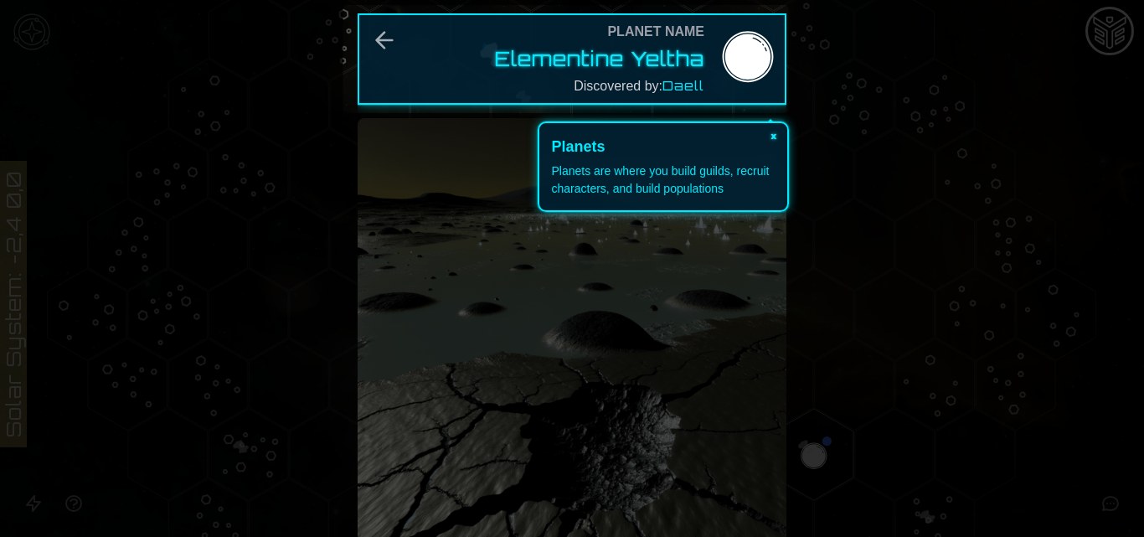
click at [776, 125] on button "×" at bounding box center [774, 134] width 27 height 23
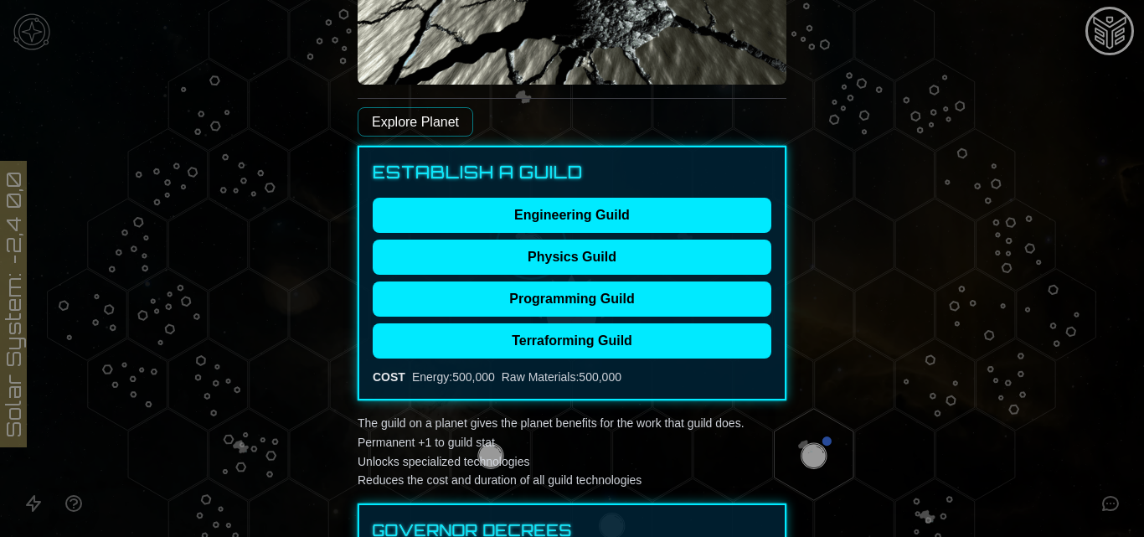
scroll to position [412, 0]
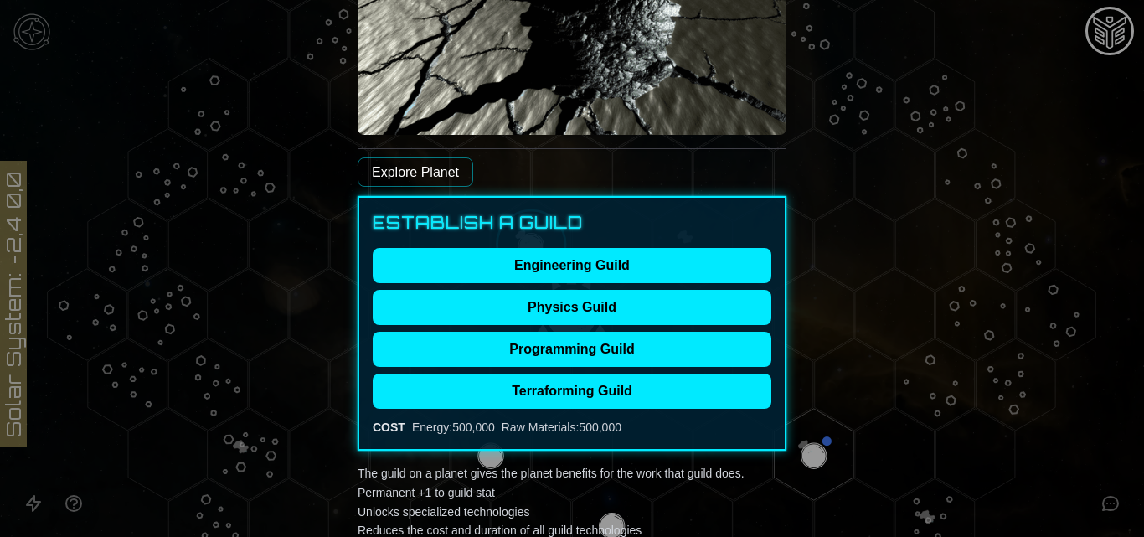
click at [429, 169] on link "Explore Planet" at bounding box center [416, 171] width 116 height 29
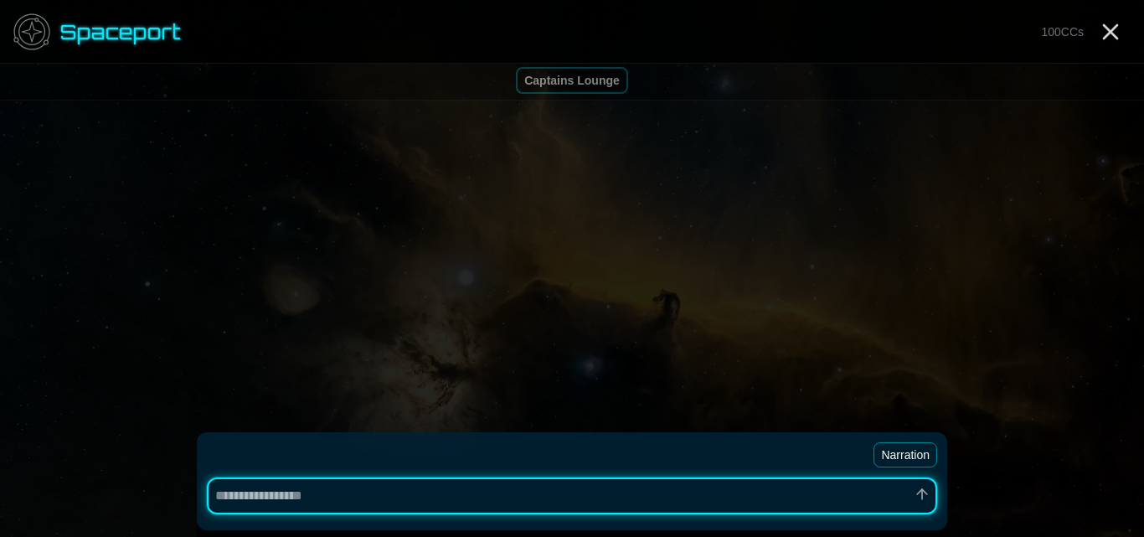
type textarea "*"
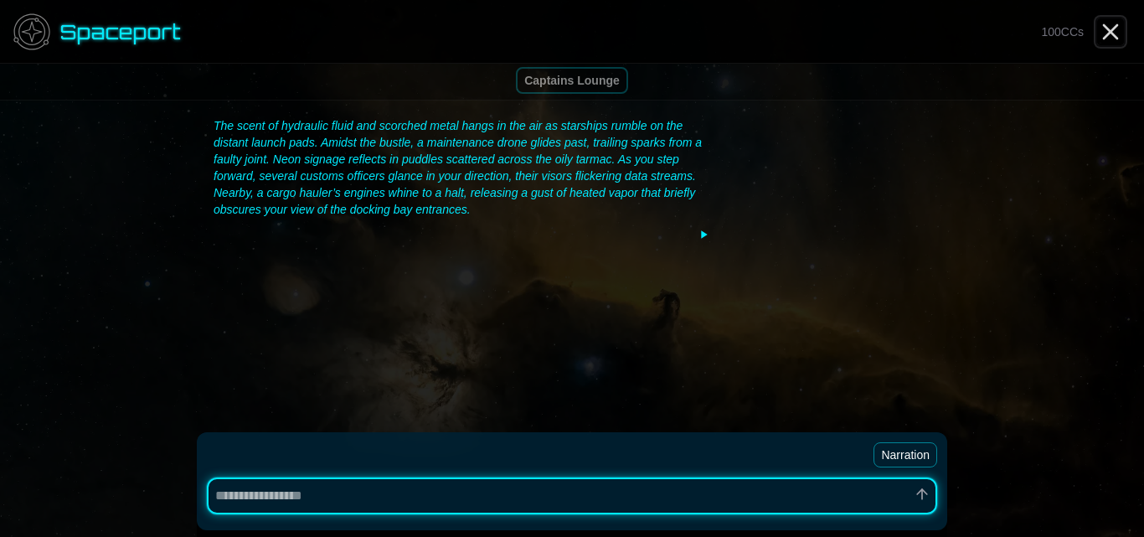
click at [1101, 34] on icon "Close" at bounding box center [1110, 31] width 27 height 27
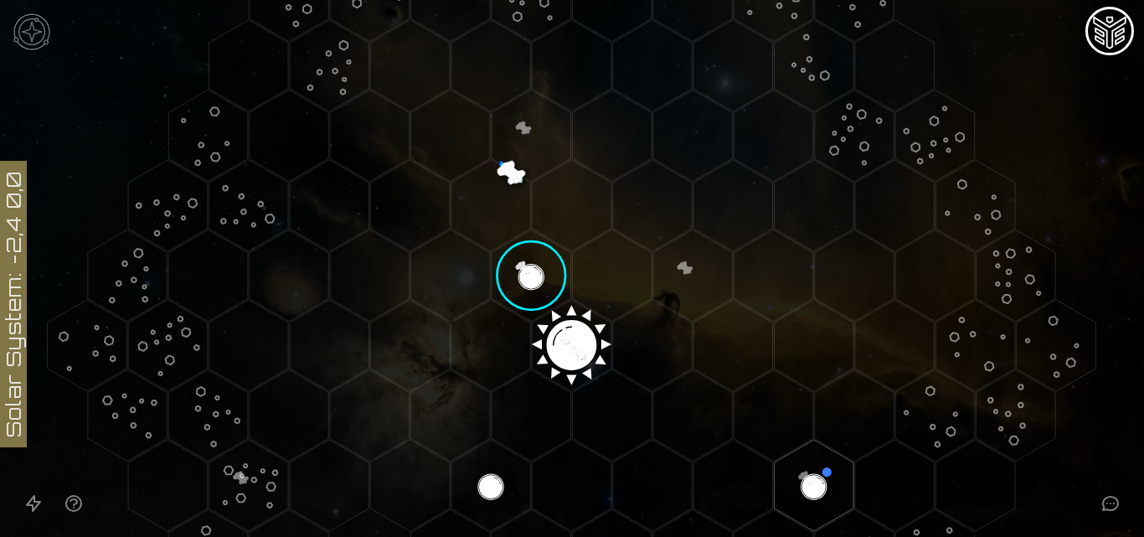
scroll to position [192, 0]
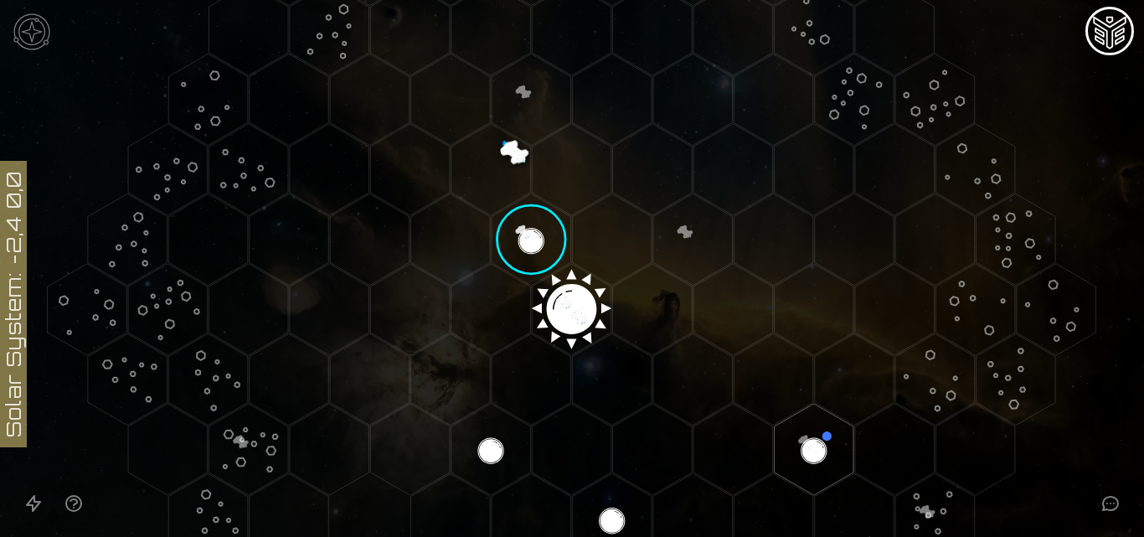
click at [528, 249] on image at bounding box center [531, 239] width 93 height 93
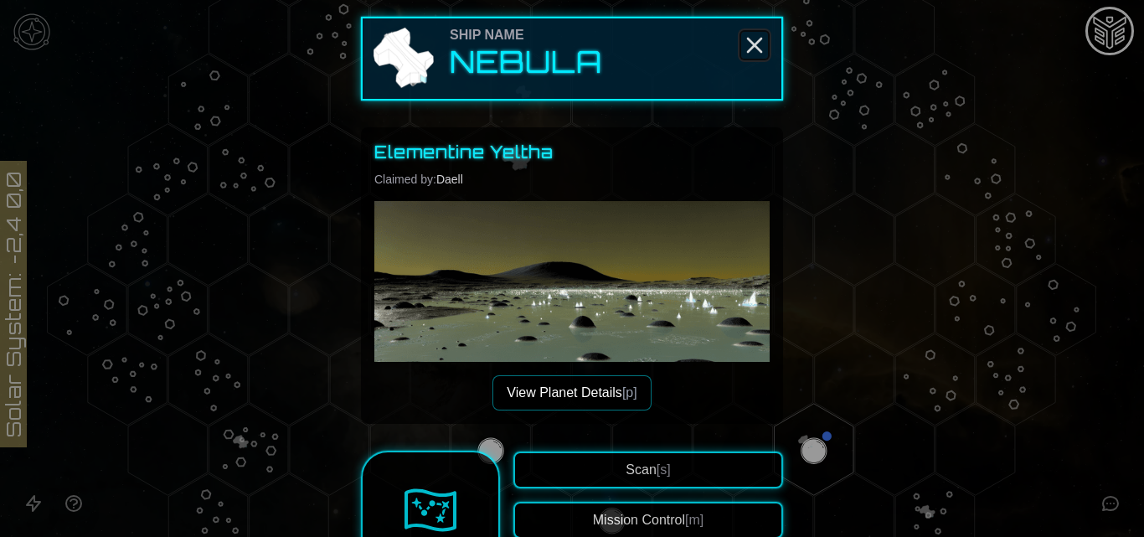
click at [741, 46] on icon "Close" at bounding box center [754, 45] width 27 height 27
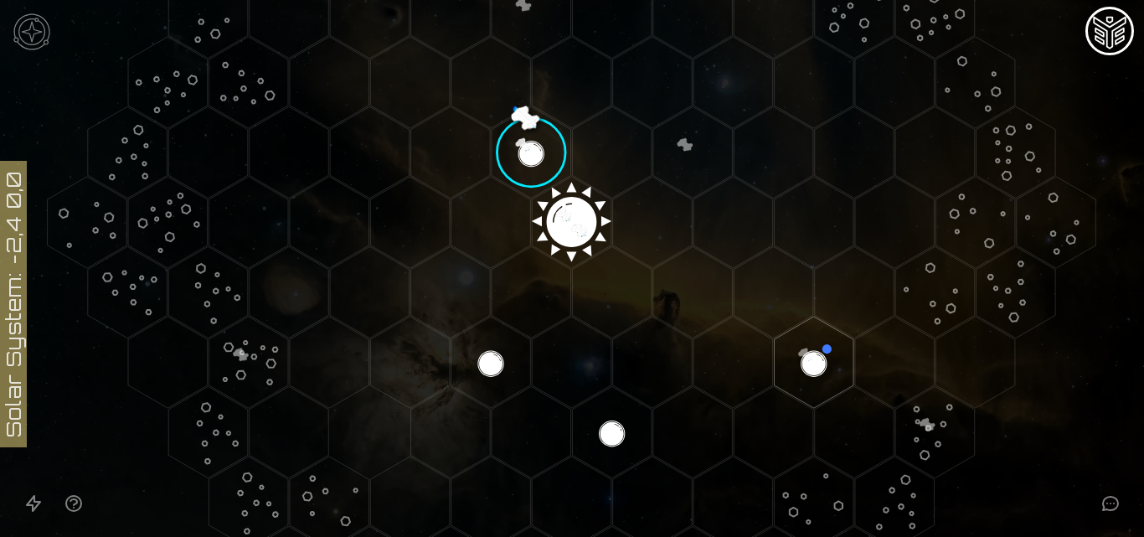
scroll to position [284, 0]
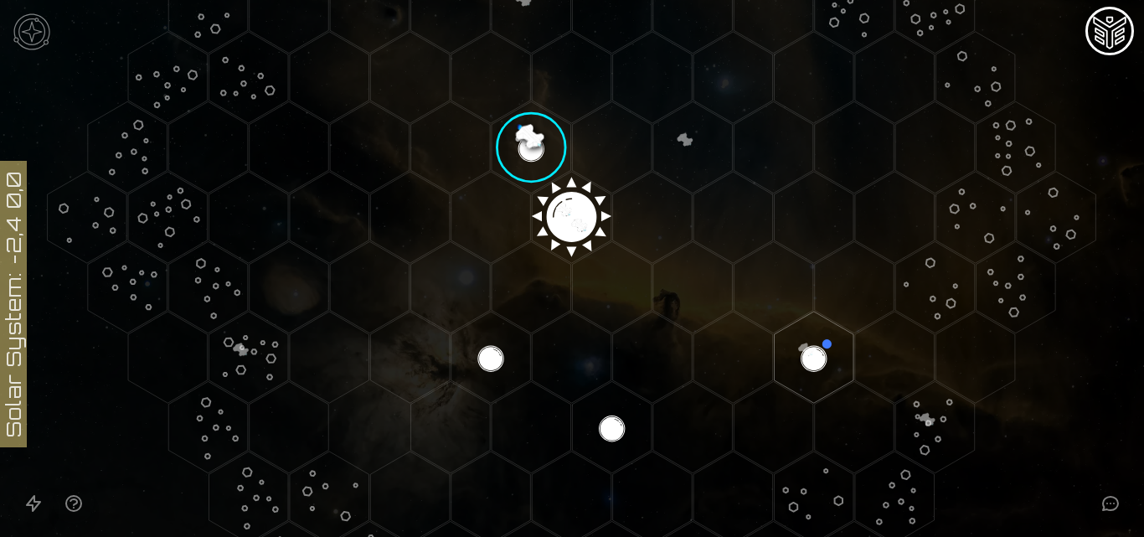
click at [530, 157] on image at bounding box center [531, 147] width 93 height 93
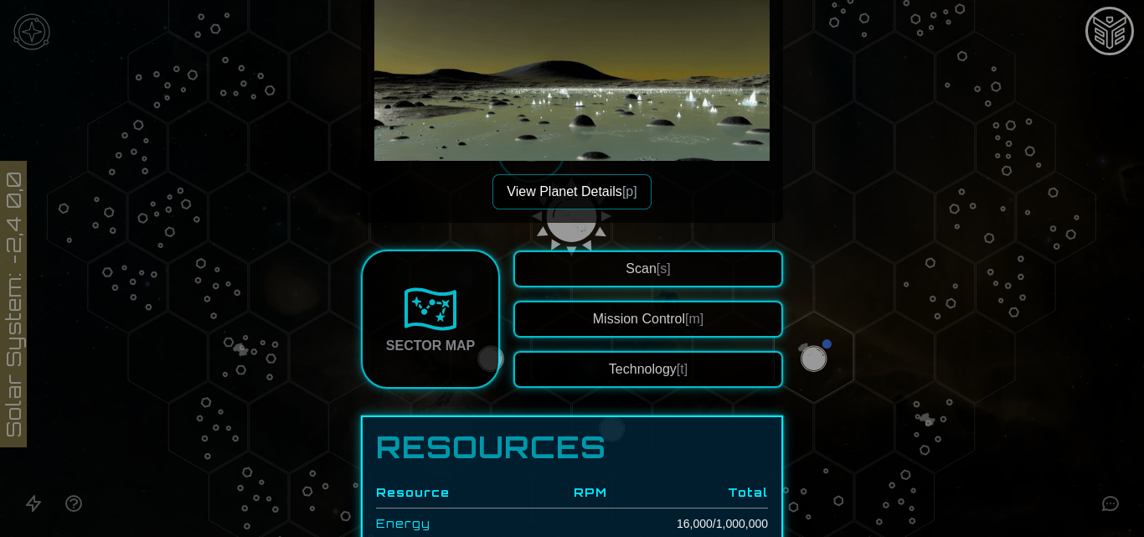
scroll to position [70, 0]
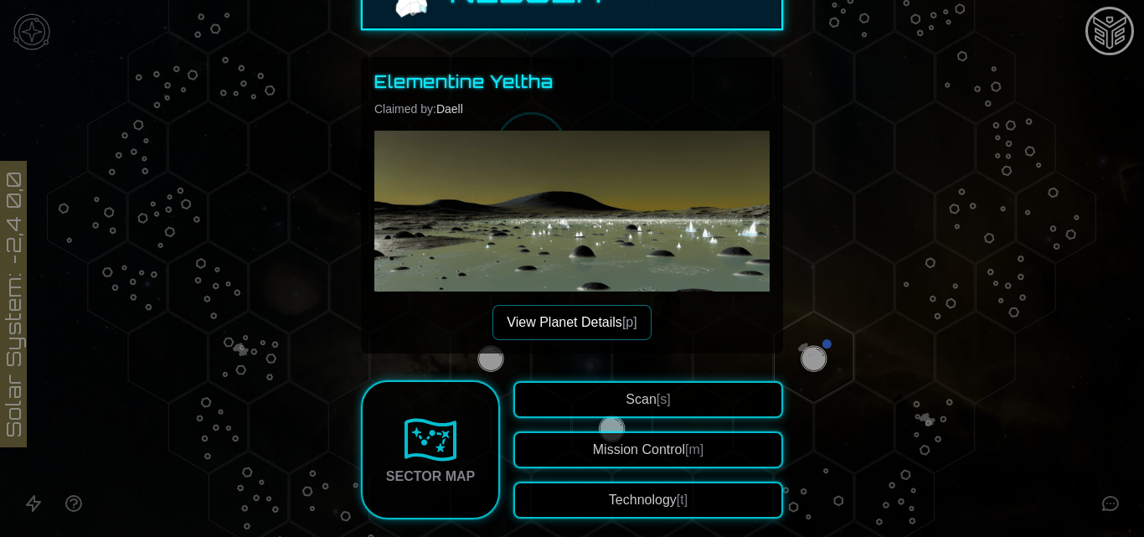
click at [597, 405] on button "Scan [s]" at bounding box center [648, 399] width 270 height 37
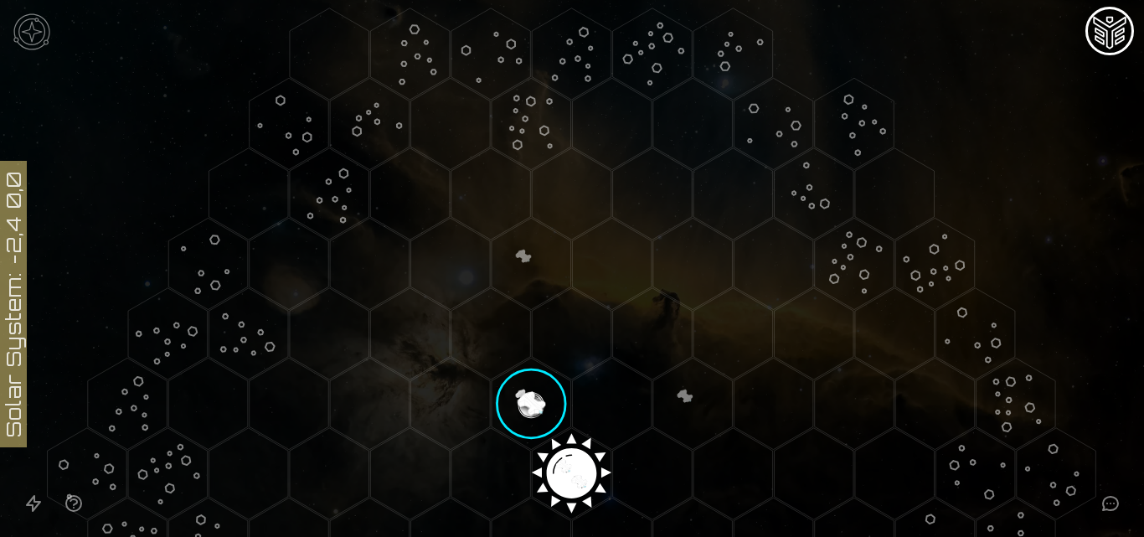
scroll to position [0, 0]
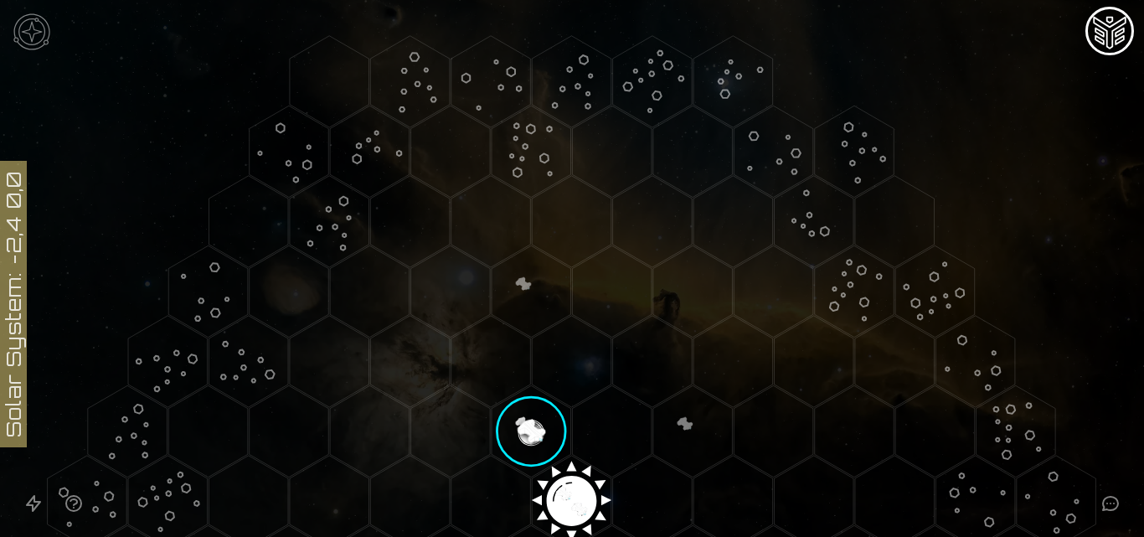
click at [14, 350] on icon at bounding box center [572, 501] width 1144 height 1003
click at [379, 357] on polygon "Hex at coordinates -1,-2, clickable" at bounding box center [410, 361] width 80 height 91
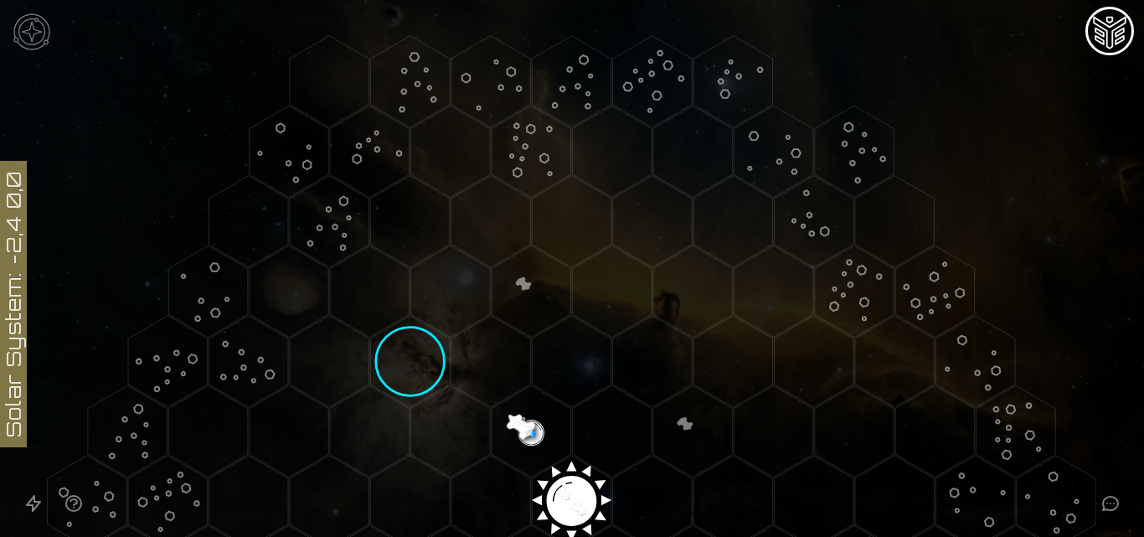
click at [1115, 38] on img "Mission Control" at bounding box center [1110, 31] width 40 height 40
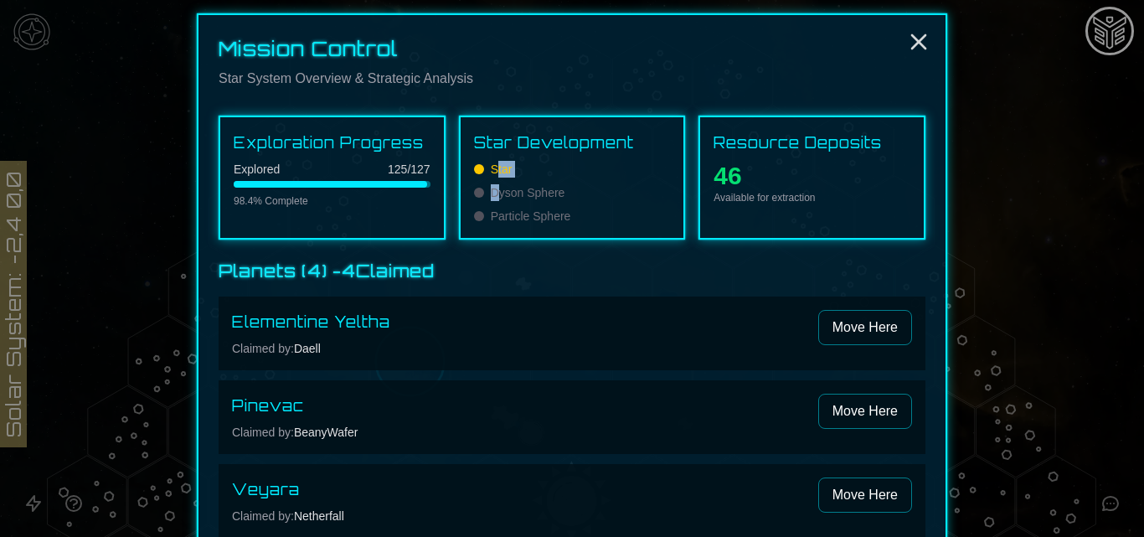
drag, startPoint x: 493, startPoint y: 176, endPoint x: 494, endPoint y: 194, distance: 18.5
click at [494, 194] on div "Star Dyson Sphere Particle Sphere" at bounding box center [572, 193] width 197 height 64
click at [485, 87] on h3 "Star System Overview & Strategic Analysis" at bounding box center [572, 79] width 707 height 20
click at [905, 45] on icon "Close" at bounding box center [918, 41] width 27 height 27
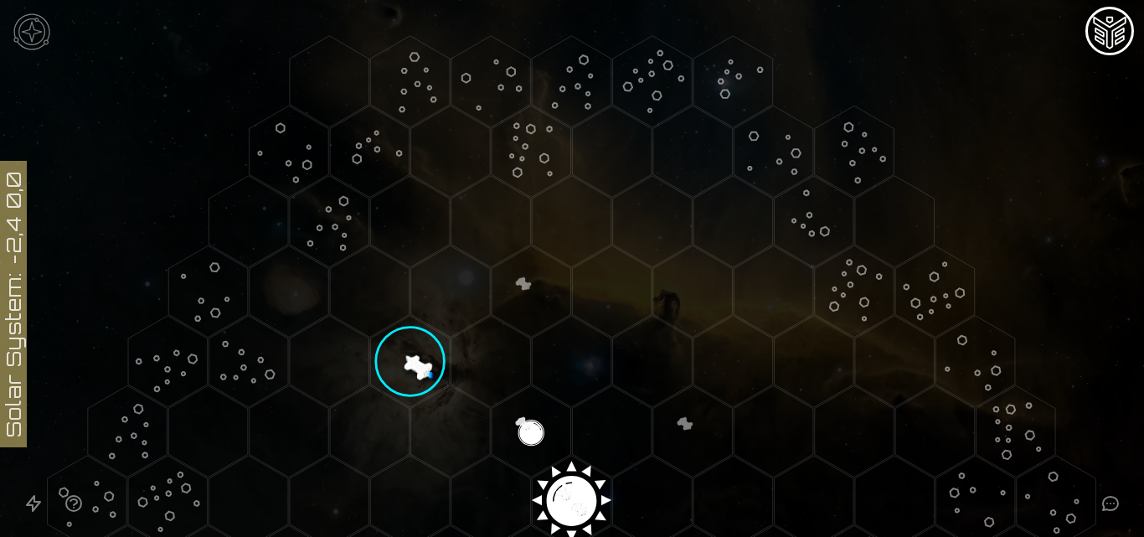
click at [776, 266] on polygon "Hex at coordinates 4,-3, clickable" at bounding box center [774, 290] width 80 height 91
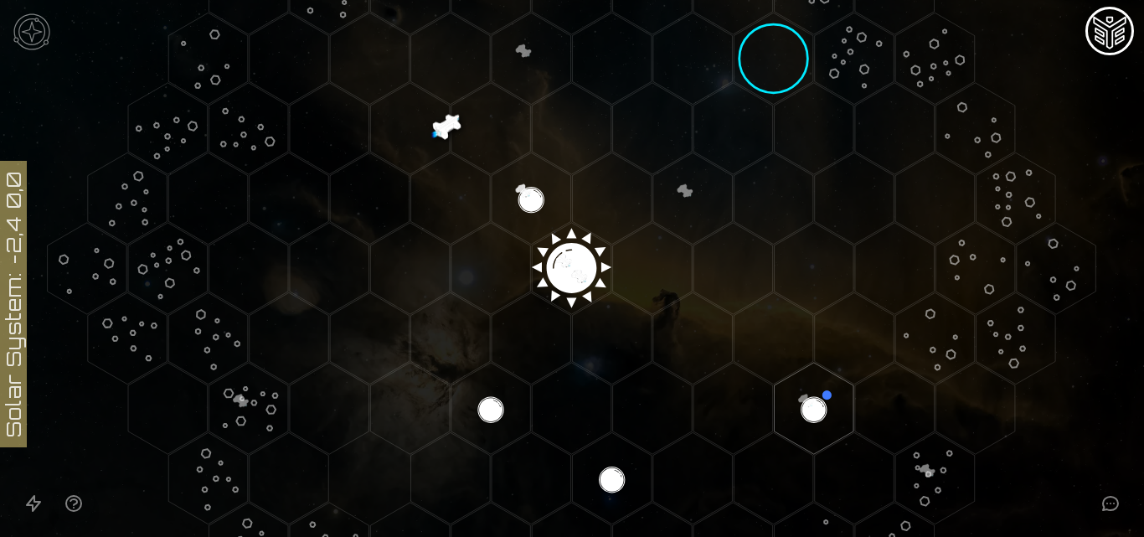
scroll to position [231, 0]
